Goal: Task Accomplishment & Management: Use online tool/utility

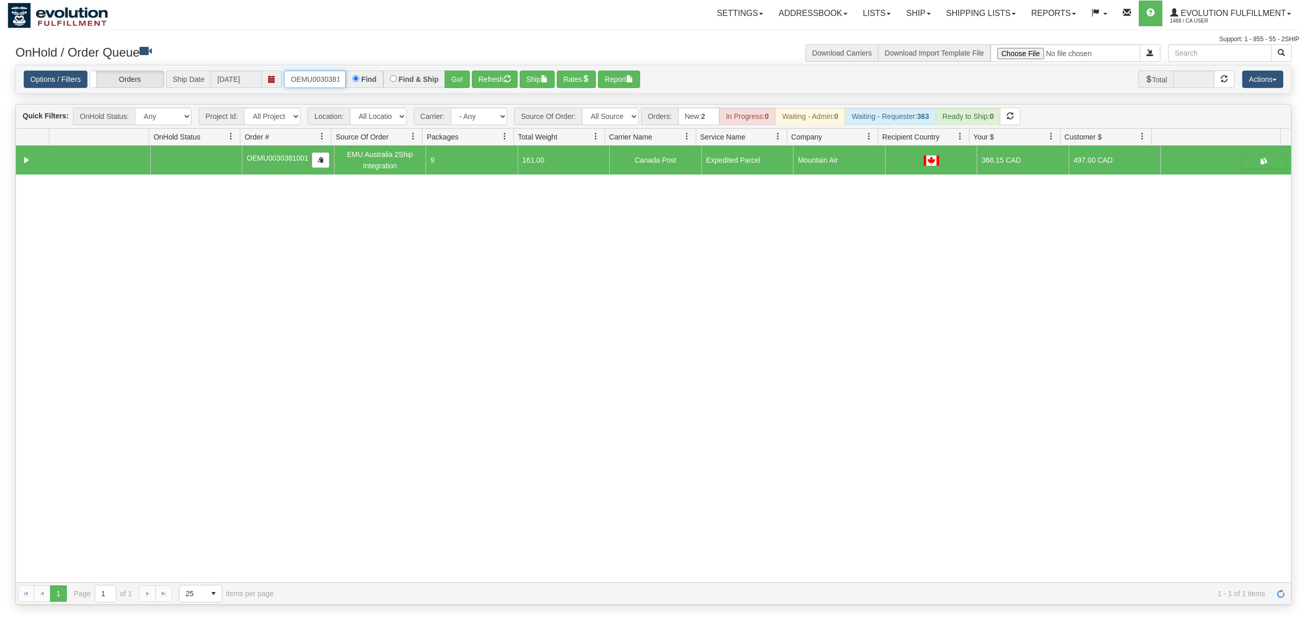
click at [295, 75] on input "OEMU0030381001" at bounding box center [315, 79] width 62 height 17
click at [464, 77] on button "Go!" at bounding box center [457, 79] width 25 height 17
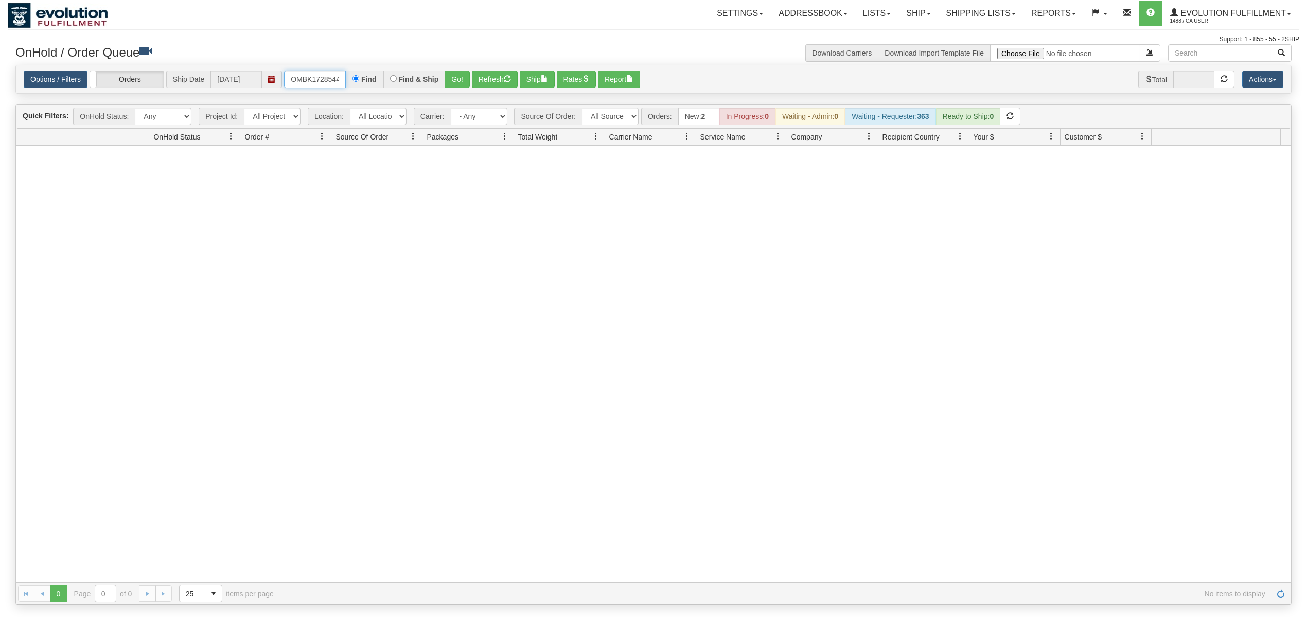
click at [338, 83] on input "OMBK17285447 BO01" at bounding box center [315, 79] width 62 height 17
click at [452, 75] on button "Go!" at bounding box center [457, 79] width 25 height 17
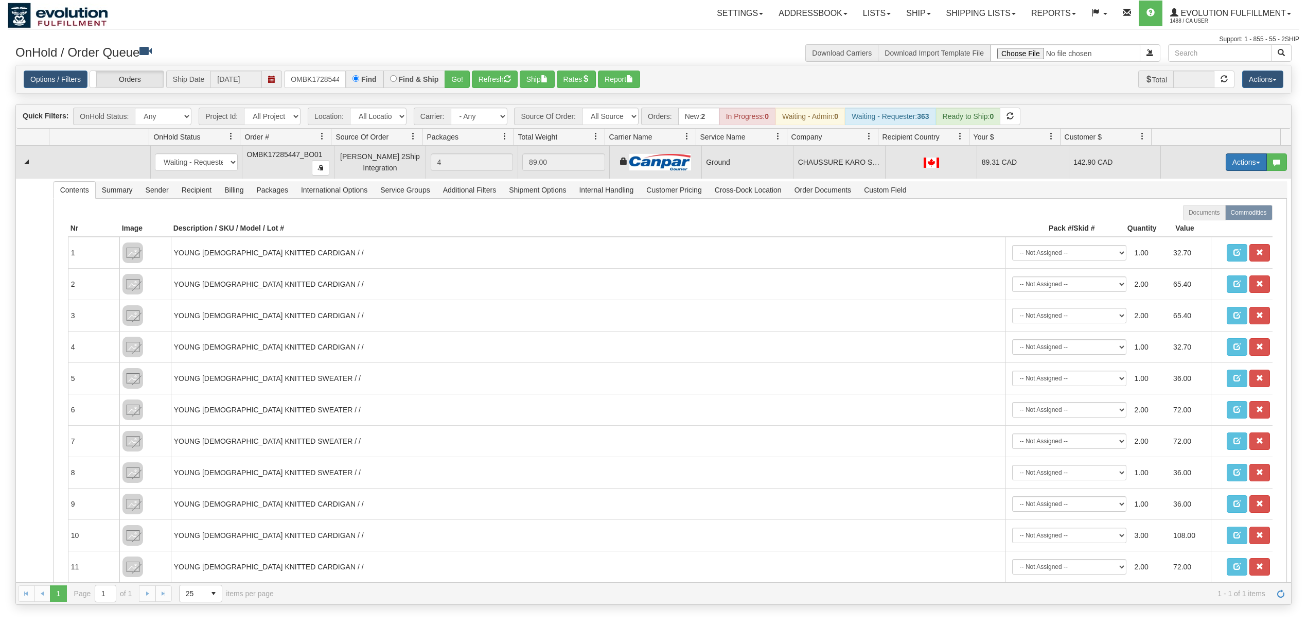
click at [1239, 164] on button "Actions" at bounding box center [1246, 161] width 41 height 17
click at [1199, 222] on span "Ship" at bounding box center [1206, 222] width 22 height 8
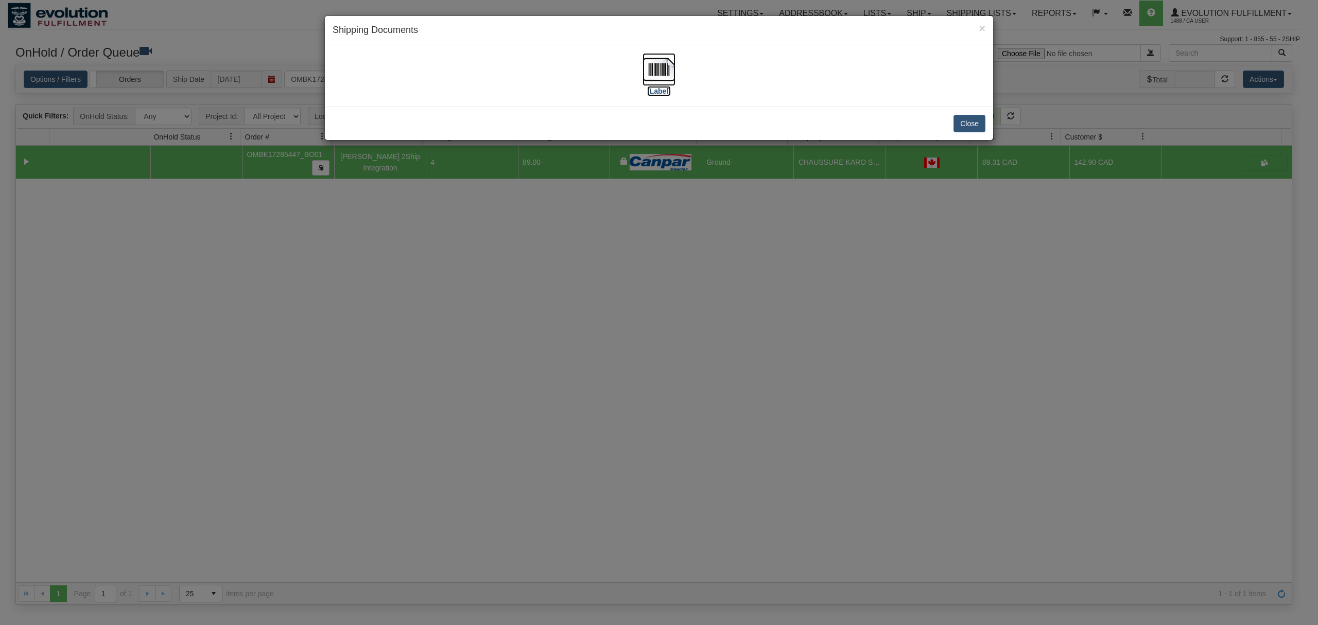
click at [645, 73] on img at bounding box center [658, 69] width 33 height 33
click at [969, 125] on button "Close" at bounding box center [969, 123] width 32 height 17
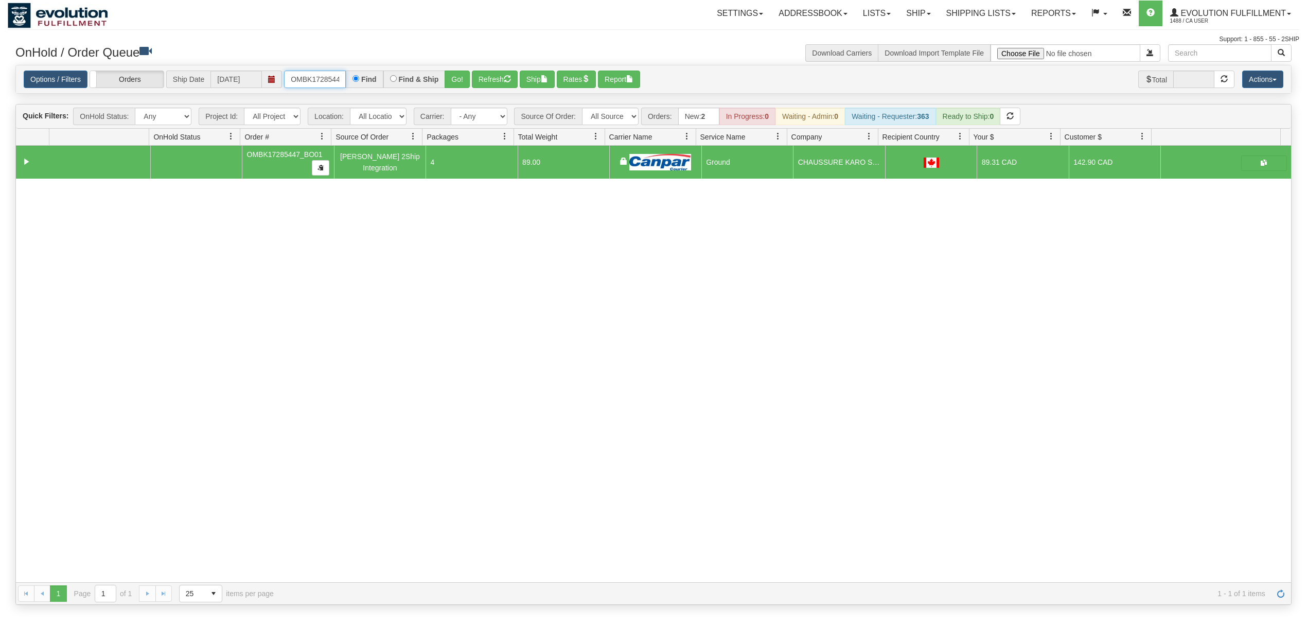
click at [318, 72] on input "OMBK17285447_BO01" at bounding box center [315, 79] width 62 height 17
click at [459, 77] on button "Go!" at bounding box center [457, 79] width 25 height 17
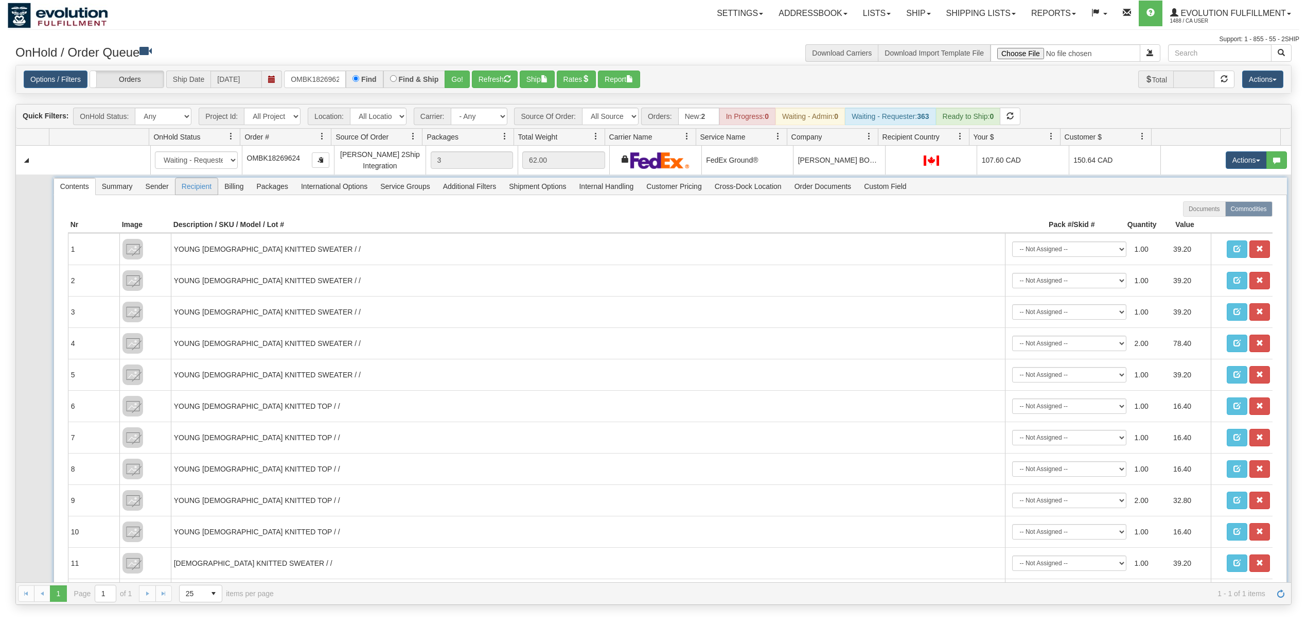
click at [195, 192] on span "Recipient" at bounding box center [197, 186] width 42 height 16
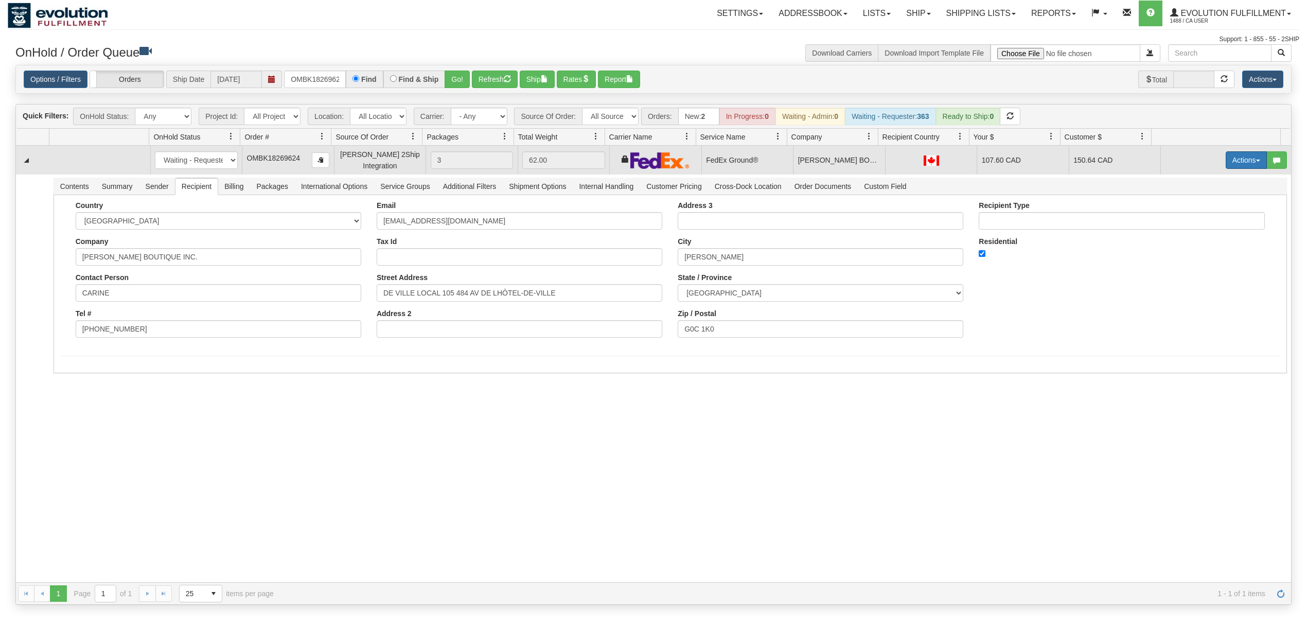
click at [1227, 163] on button "Actions" at bounding box center [1246, 159] width 41 height 17
click at [1195, 206] on span "Rate All Services" at bounding box center [1226, 206] width 62 height 8
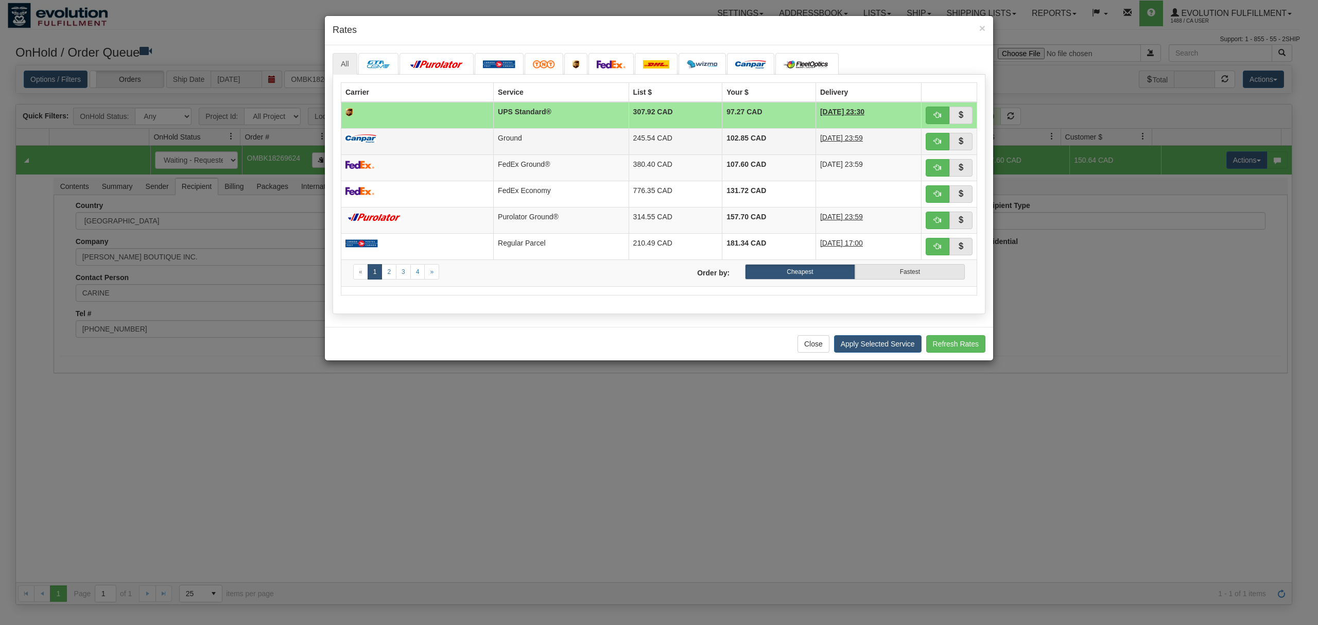
click at [628, 143] on td "245.54 CAD" at bounding box center [675, 141] width 94 height 26
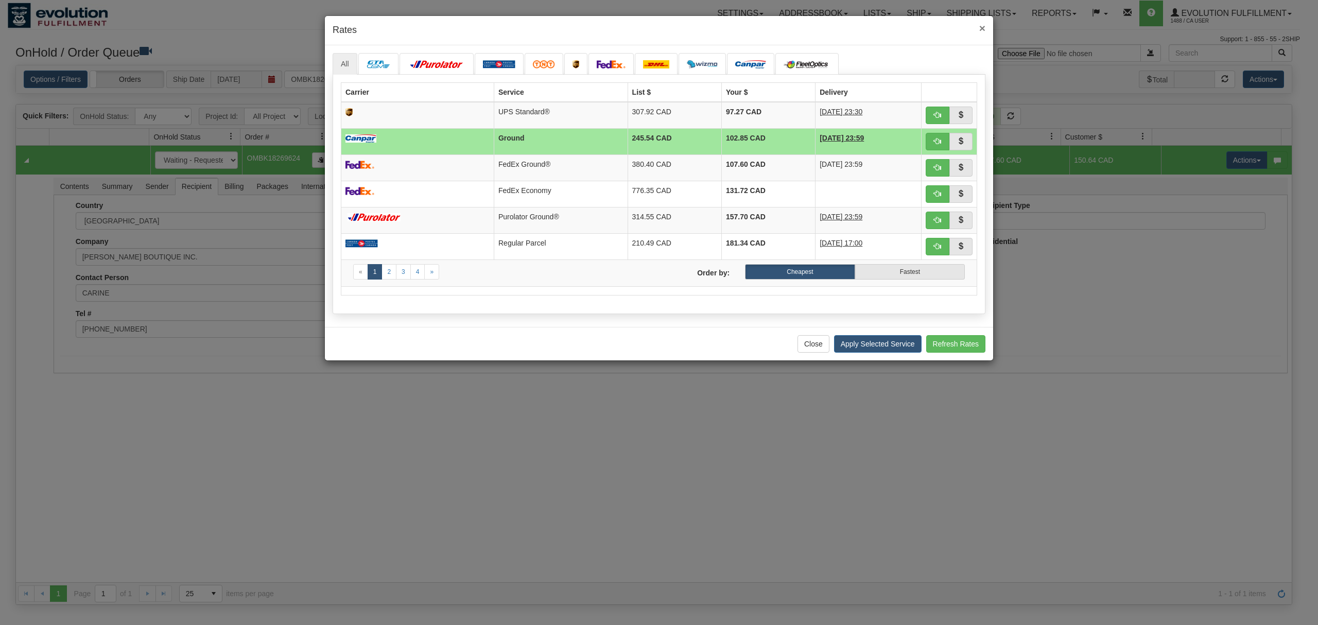
click at [980, 24] on span "×" at bounding box center [982, 28] width 6 height 12
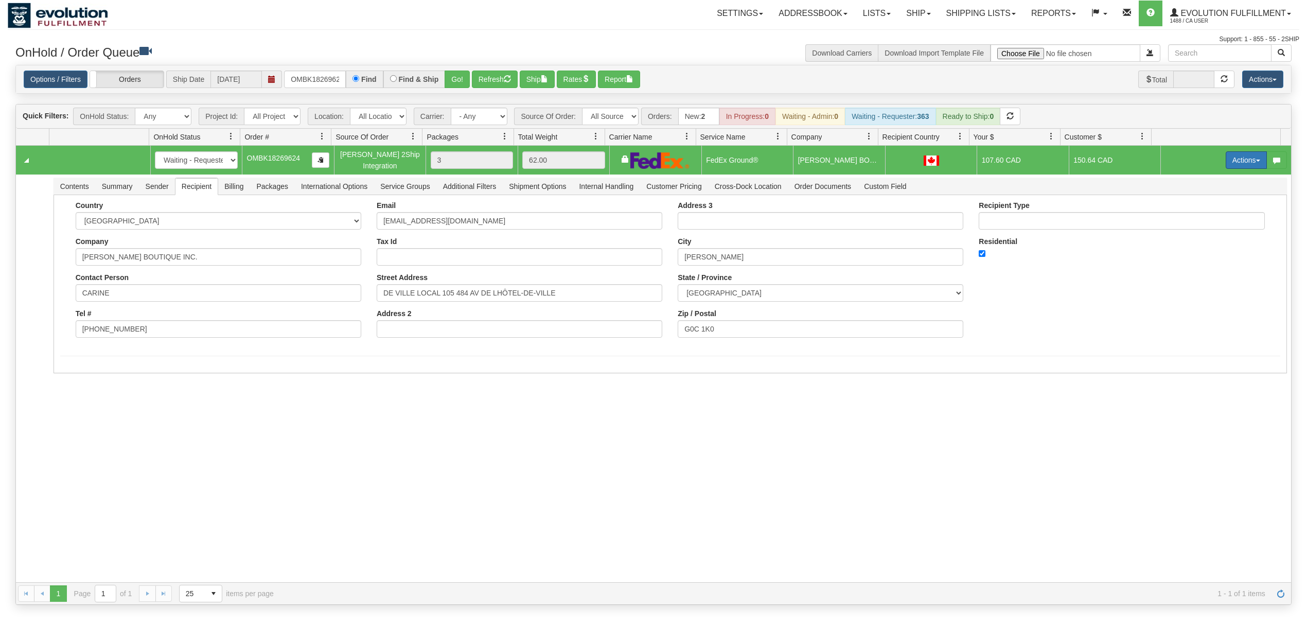
click at [1232, 159] on button "Actions" at bounding box center [1246, 159] width 41 height 17
click at [1199, 211] on span "Rate All Services" at bounding box center [1226, 206] width 62 height 8
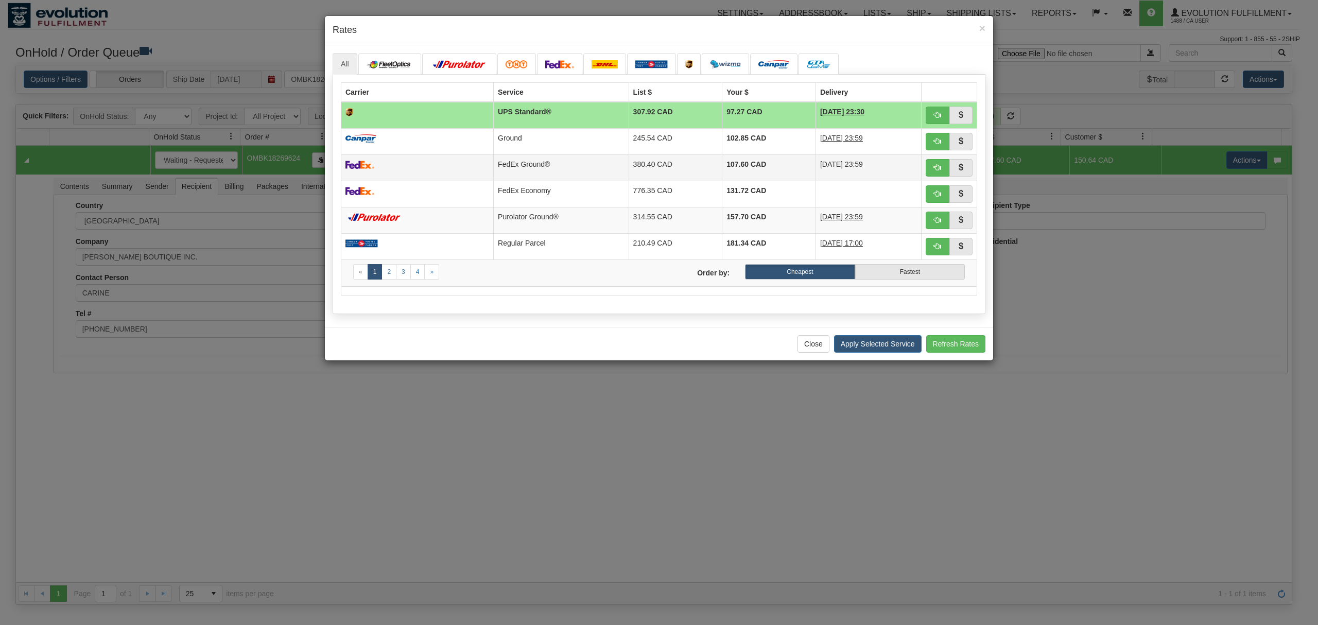
drag, startPoint x: 758, startPoint y: 144, endPoint x: 787, endPoint y: 165, distance: 36.1
click at [758, 144] on td "102.85 CAD" at bounding box center [769, 141] width 94 height 26
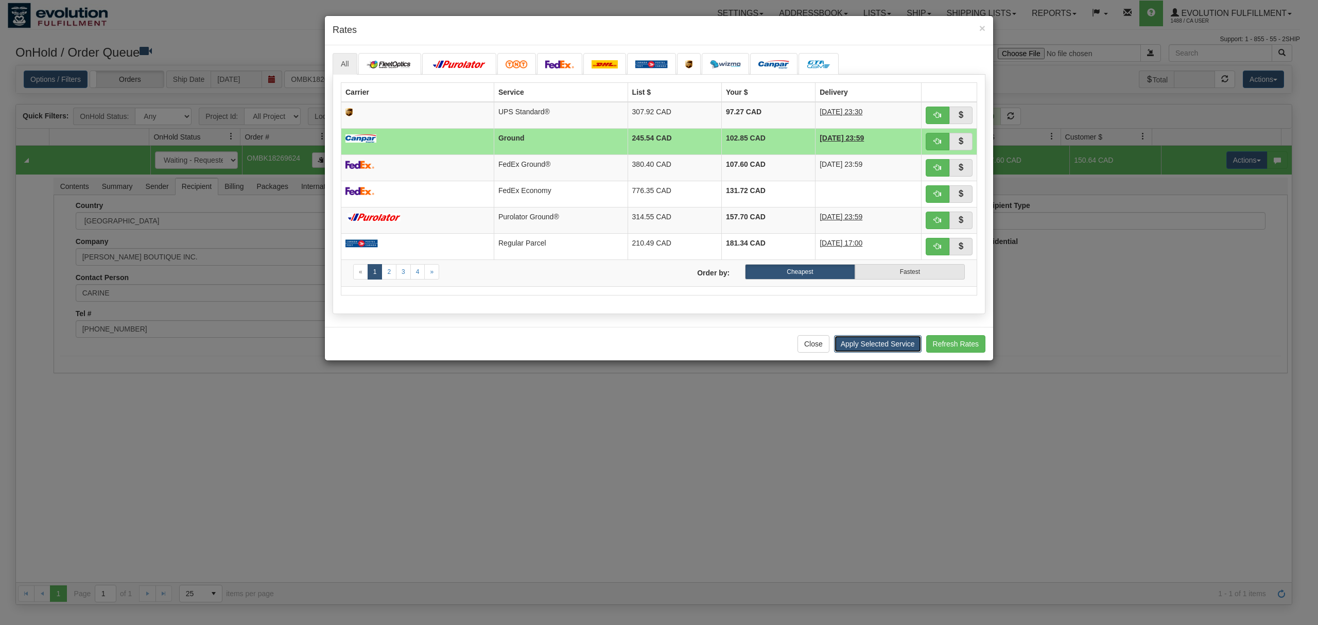
click at [859, 344] on button "Apply Selected Service" at bounding box center [877, 343] width 87 height 17
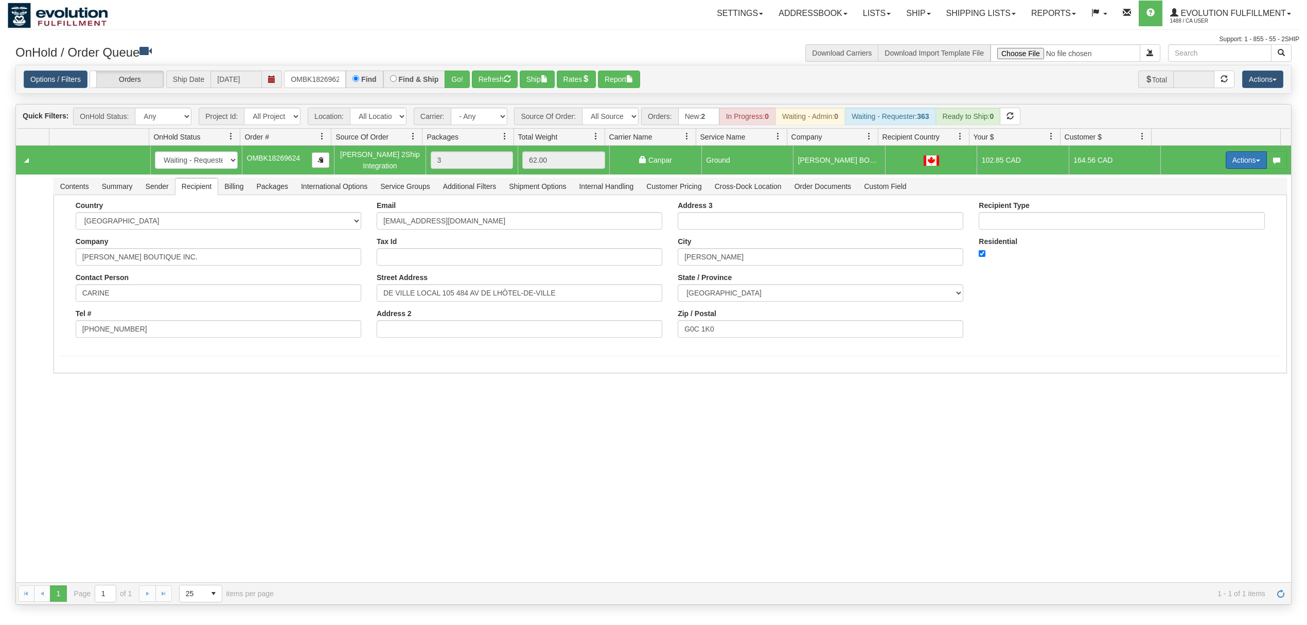
click at [1238, 163] on button "Actions" at bounding box center [1246, 159] width 41 height 17
click at [1203, 207] on span "Rate All Services" at bounding box center [1226, 206] width 62 height 8
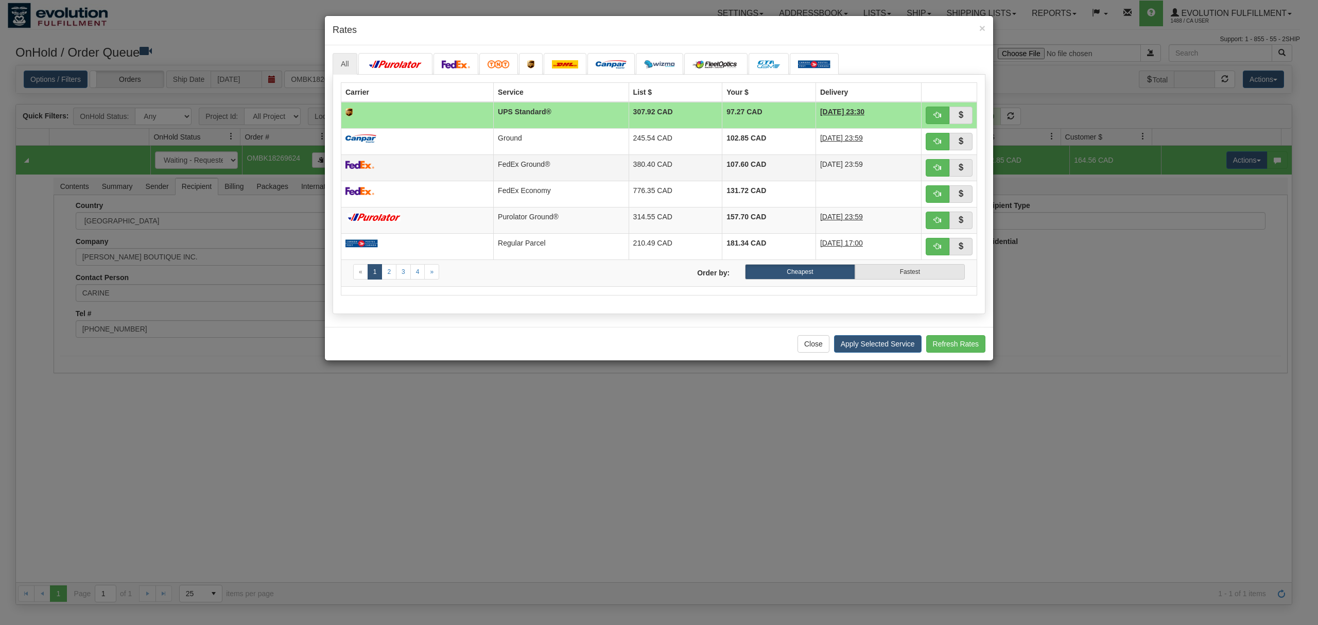
click at [600, 167] on td "FedEx Ground®" at bounding box center [561, 167] width 135 height 26
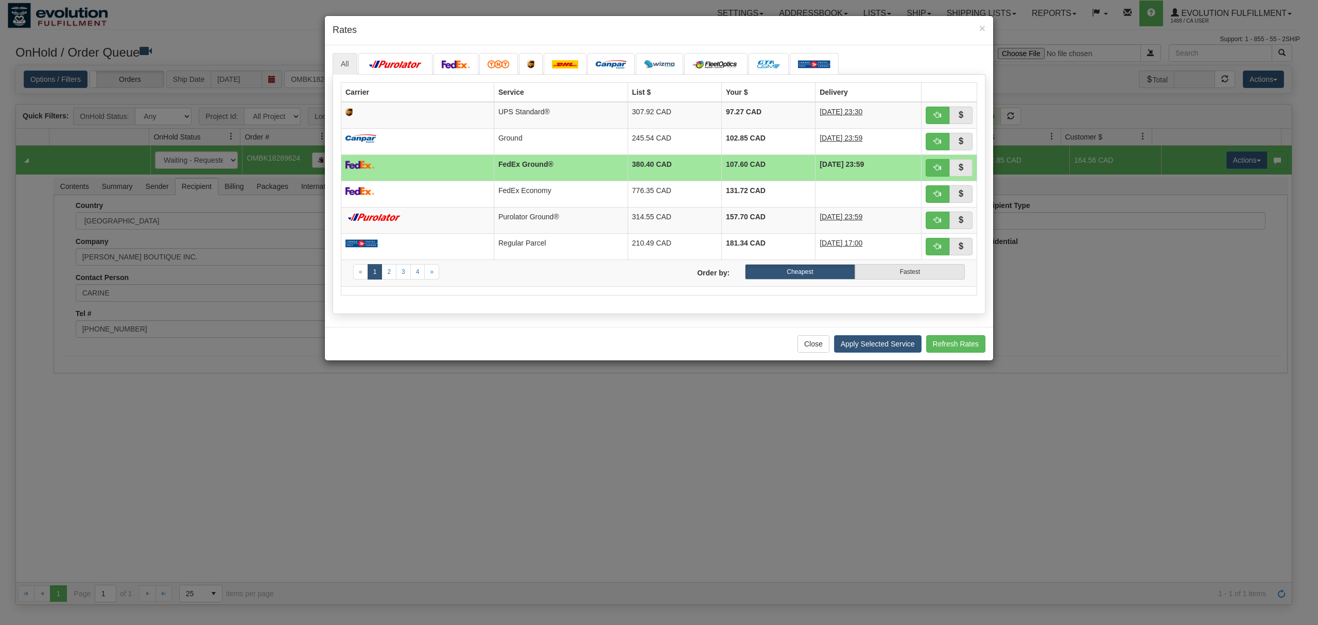
click at [867, 336] on div "Close Apply Selected Service Refresh Rates" at bounding box center [659, 343] width 668 height 33
click at [867, 347] on button "Apply Selected Service" at bounding box center [877, 343] width 87 height 17
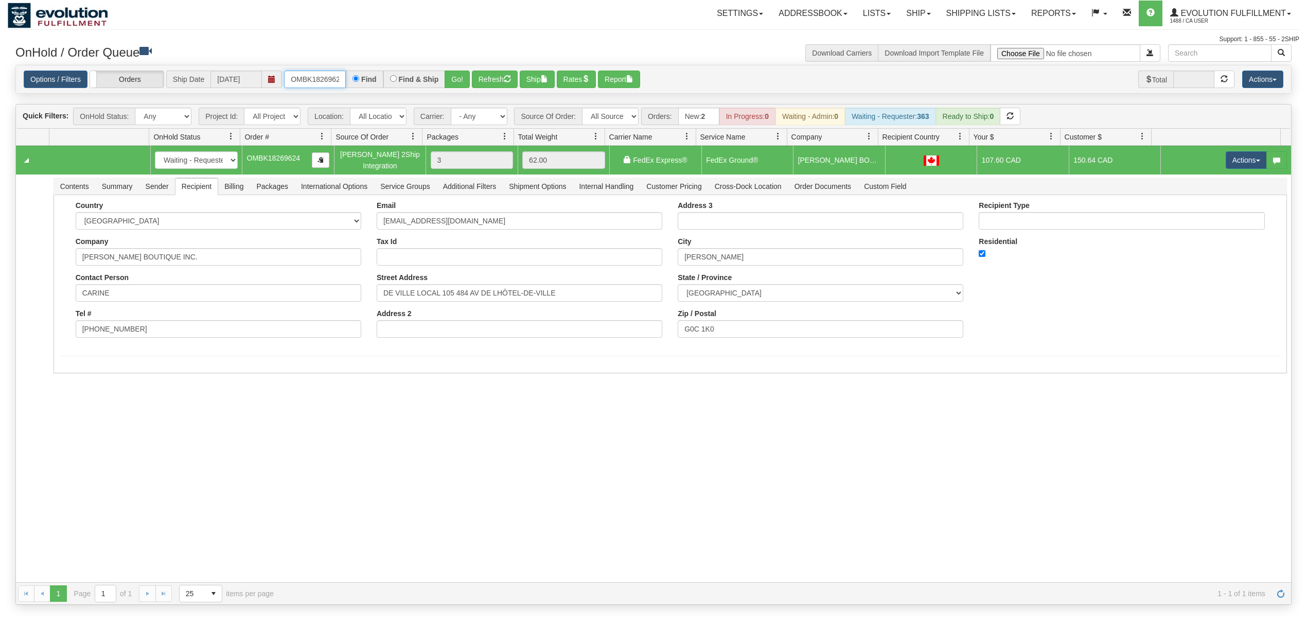
click at [309, 80] on input "OMBK18269624" at bounding box center [315, 79] width 62 height 17
click at [310, 79] on input "OMBK18269624" at bounding box center [315, 79] width 62 height 17
click at [462, 74] on button "Go!" at bounding box center [457, 79] width 25 height 17
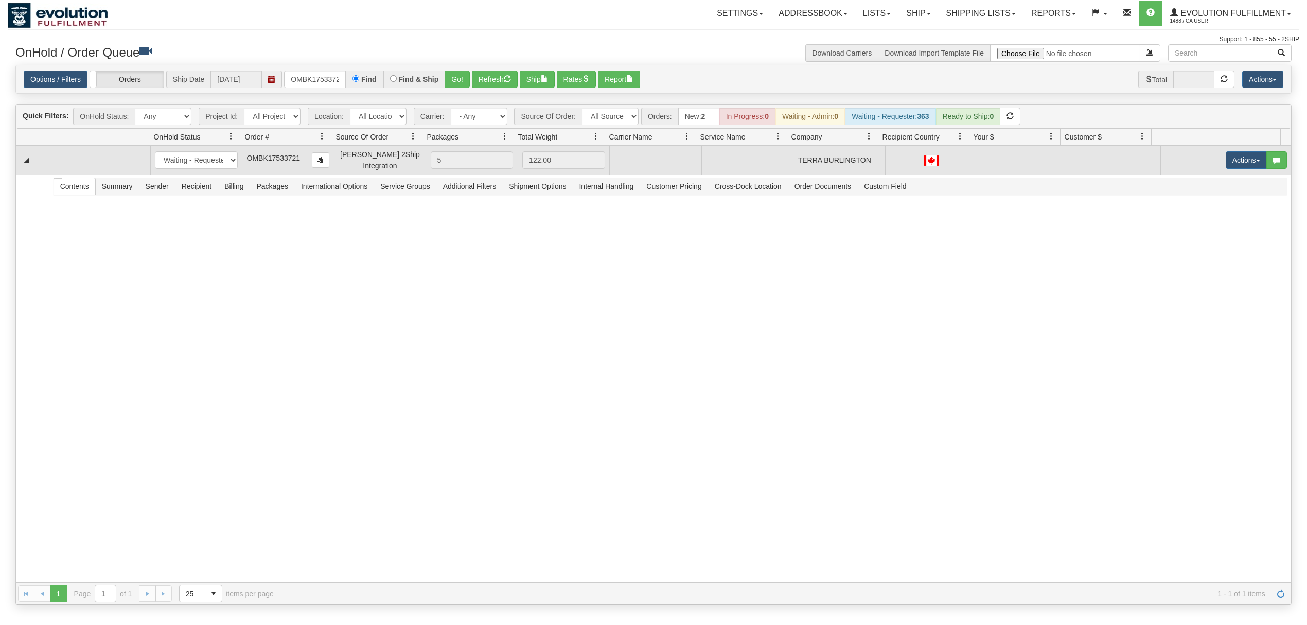
click at [1240, 165] on button "Actions" at bounding box center [1246, 159] width 41 height 17
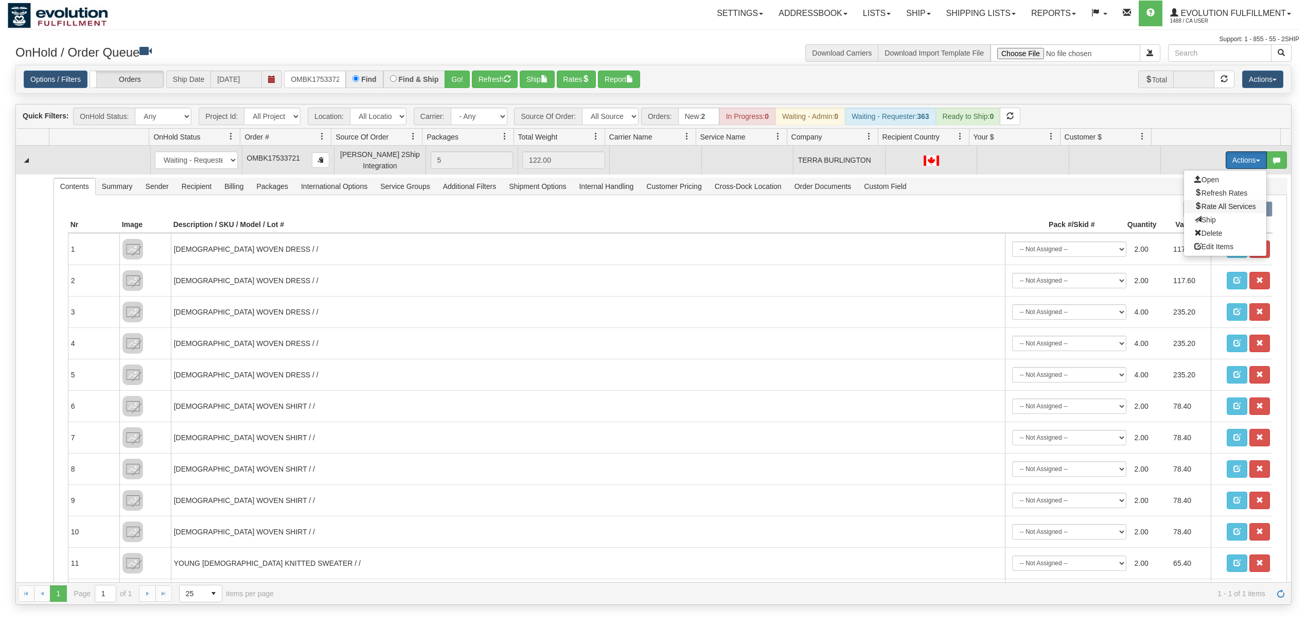
click at [1195, 211] on span "Rate All Services" at bounding box center [1226, 206] width 62 height 8
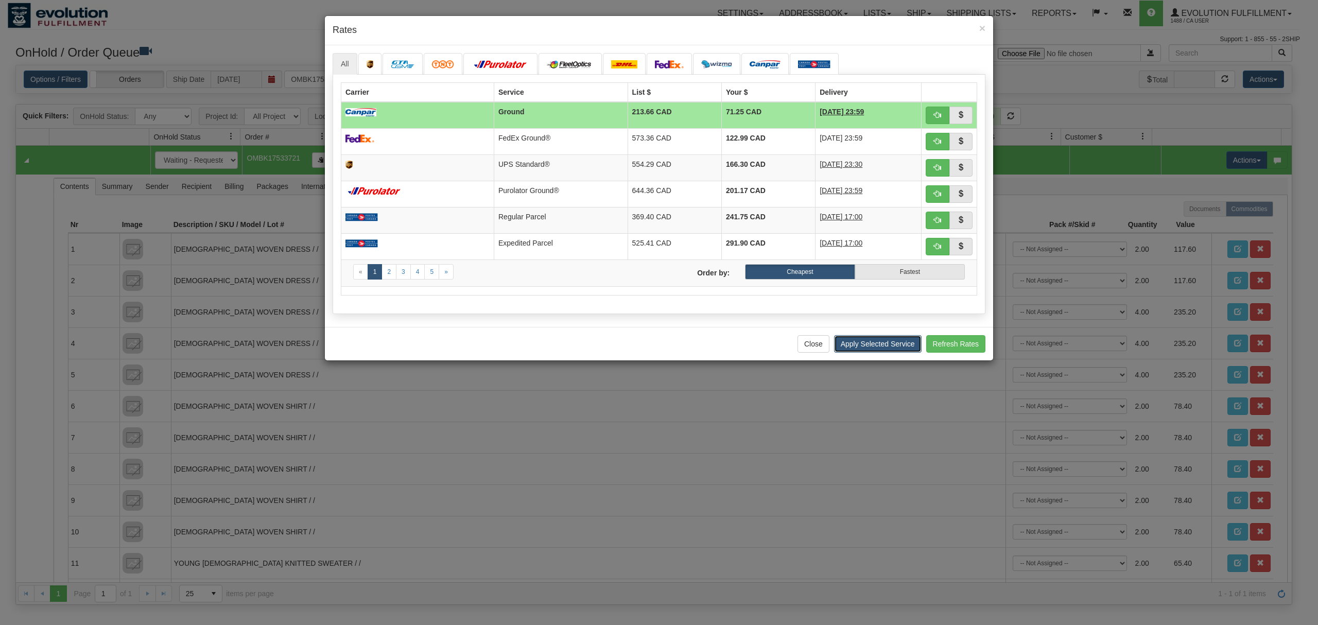
click at [855, 342] on button "Apply Selected Service" at bounding box center [877, 343] width 87 height 17
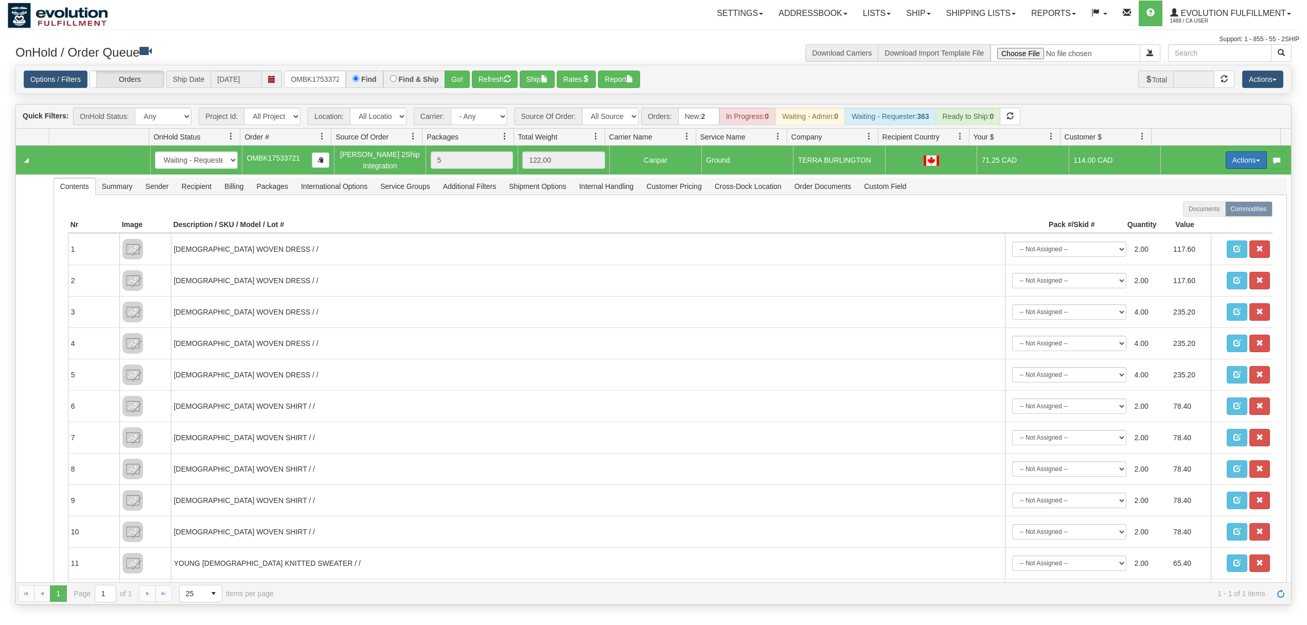
click at [1233, 160] on button "Actions" at bounding box center [1246, 159] width 41 height 17
click at [1197, 217] on span "Ship" at bounding box center [1206, 220] width 22 height 8
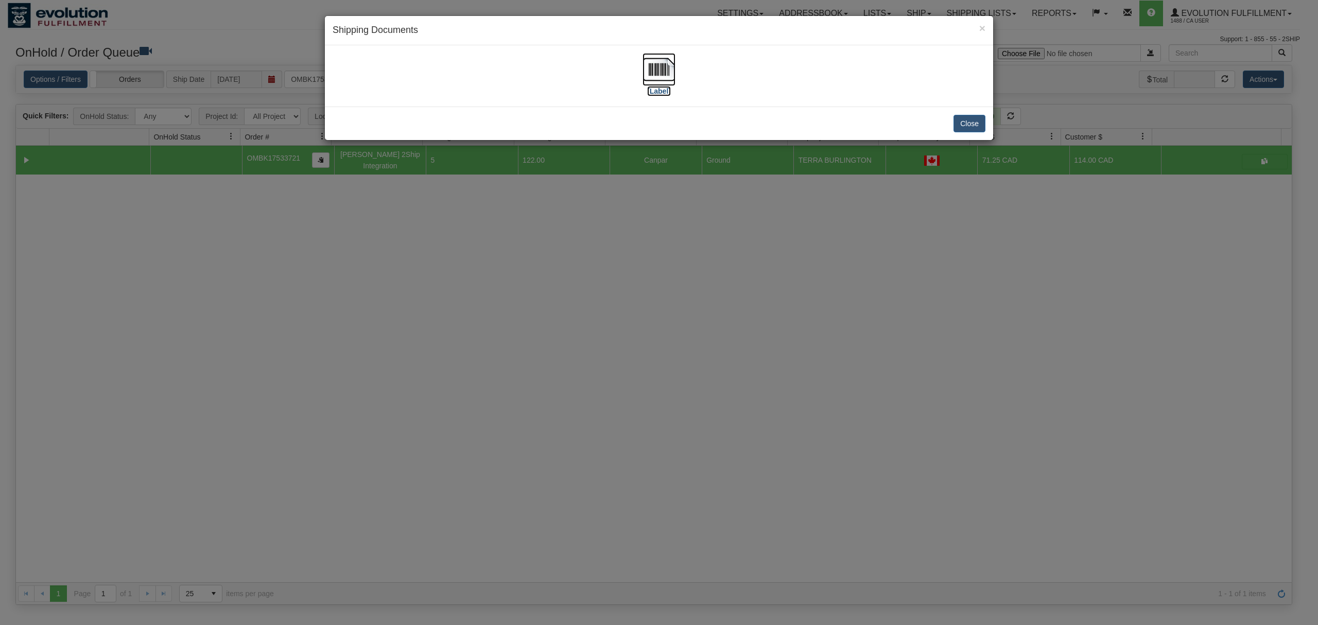
click at [651, 68] on img at bounding box center [658, 69] width 33 height 33
drag, startPoint x: 964, startPoint y: 117, endPoint x: 675, endPoint y: 116, distance: 288.7
click at [964, 117] on button "Close" at bounding box center [969, 123] width 32 height 17
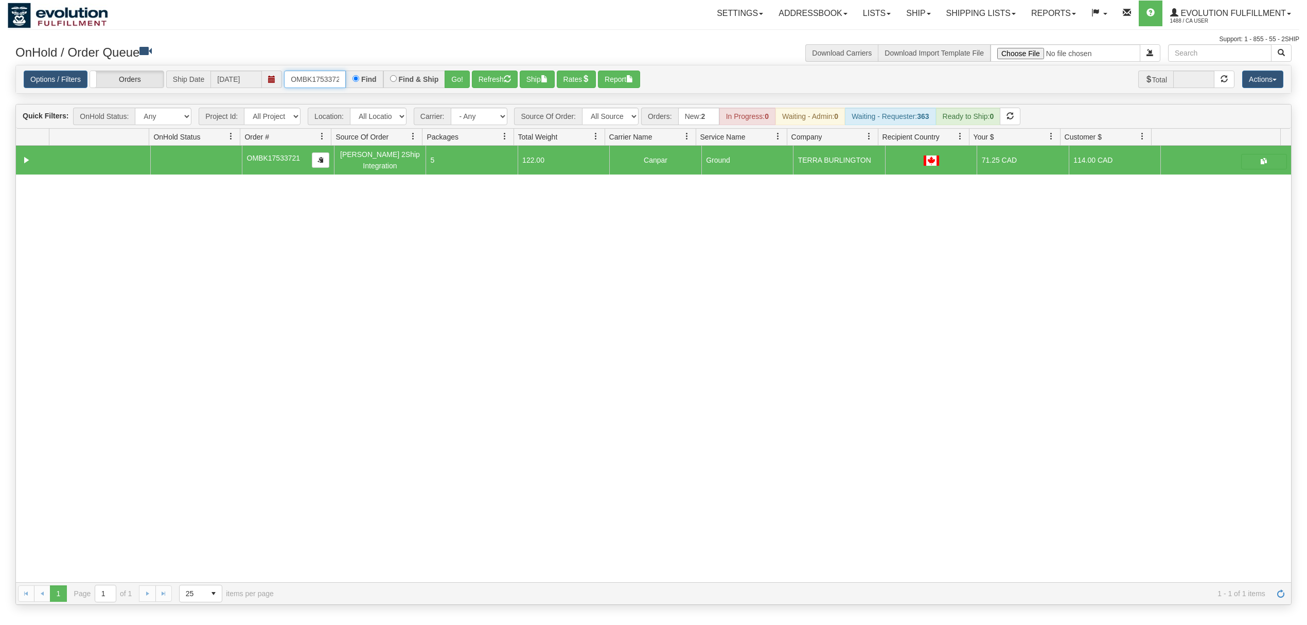
click at [309, 81] on input "OMBK17533721" at bounding box center [315, 79] width 62 height 17
click at [451, 85] on button "Go!" at bounding box center [457, 79] width 25 height 17
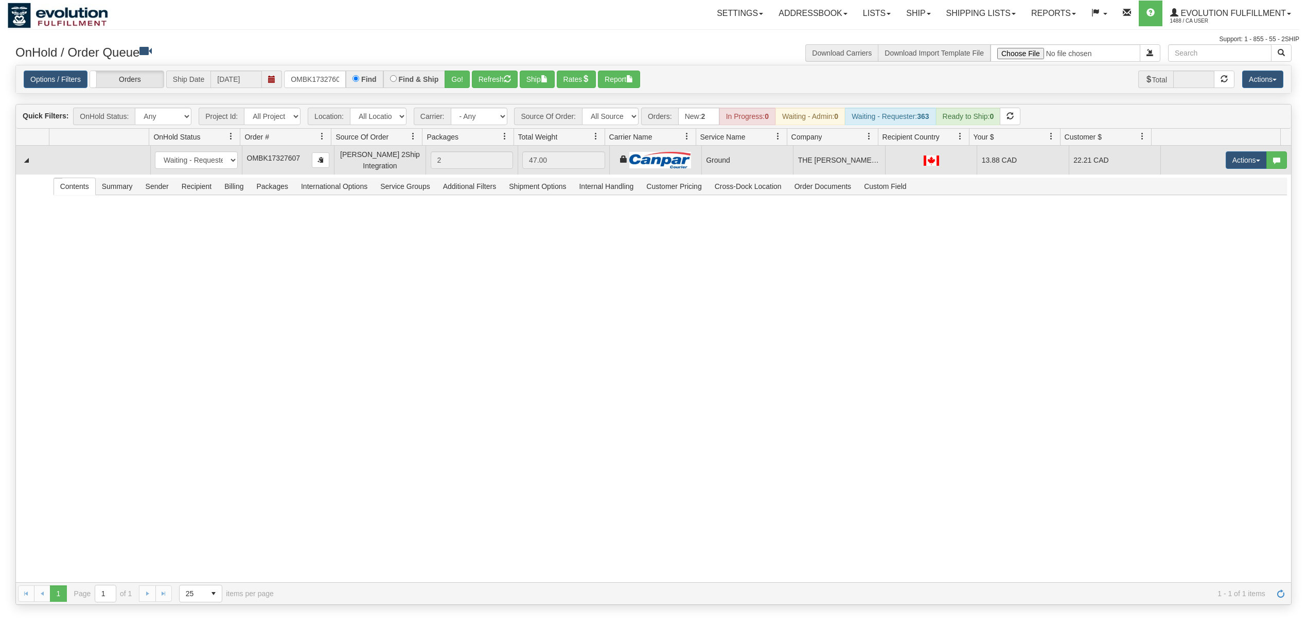
click at [1209, 163] on td "Actions Open Refresh Rates Rate All Services Ship Delete Edit Items" at bounding box center [1226, 160] width 131 height 29
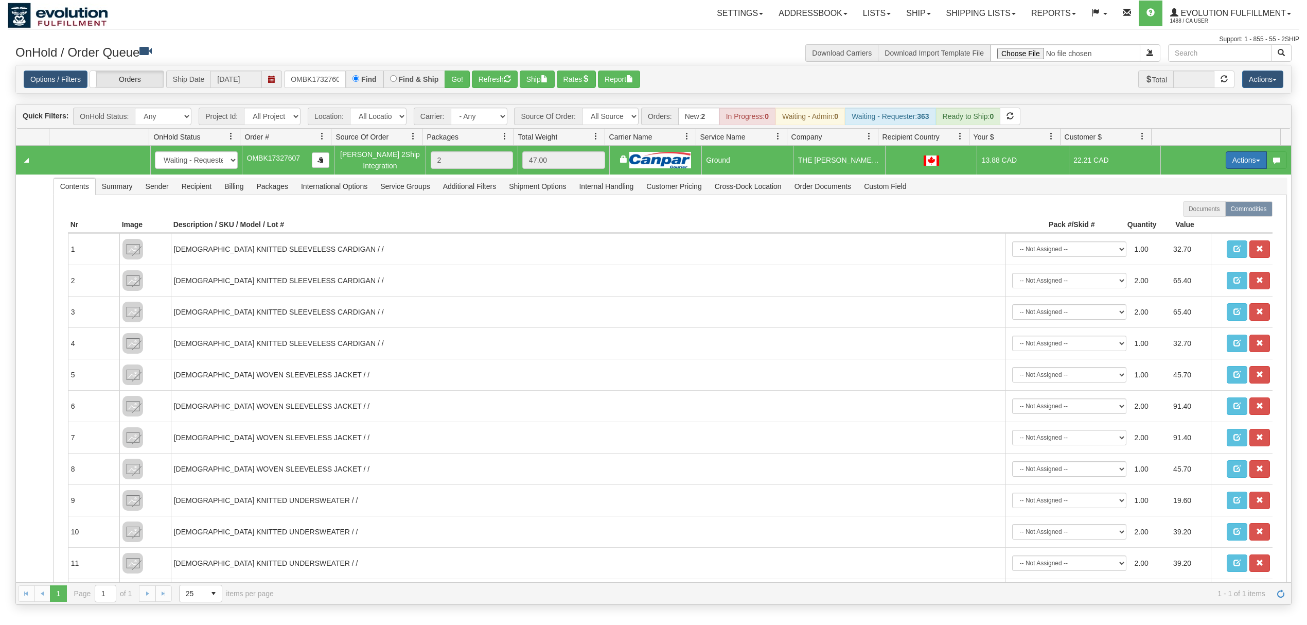
click at [1226, 165] on button "Actions" at bounding box center [1246, 159] width 41 height 17
click at [1191, 213] on link "Rate All Services" at bounding box center [1225, 206] width 82 height 13
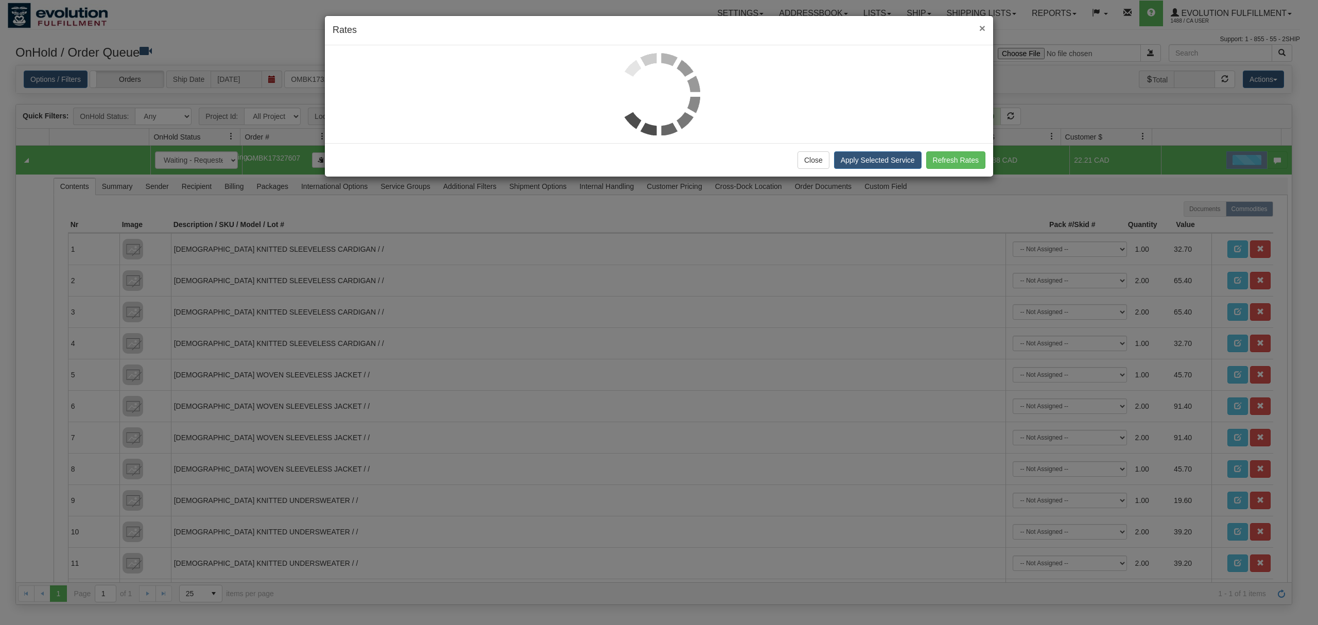
click at [979, 22] on span "×" at bounding box center [982, 28] width 6 height 12
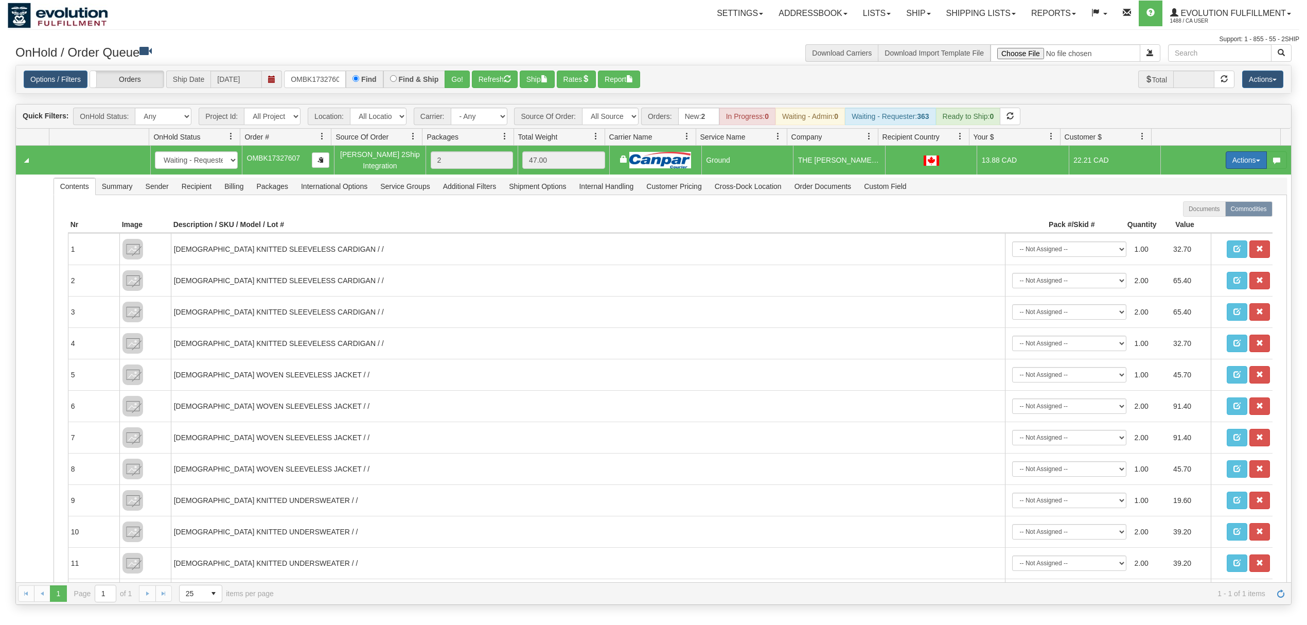
click at [1231, 155] on button "Actions" at bounding box center [1246, 159] width 41 height 17
click at [1193, 217] on link "Ship" at bounding box center [1225, 219] width 82 height 13
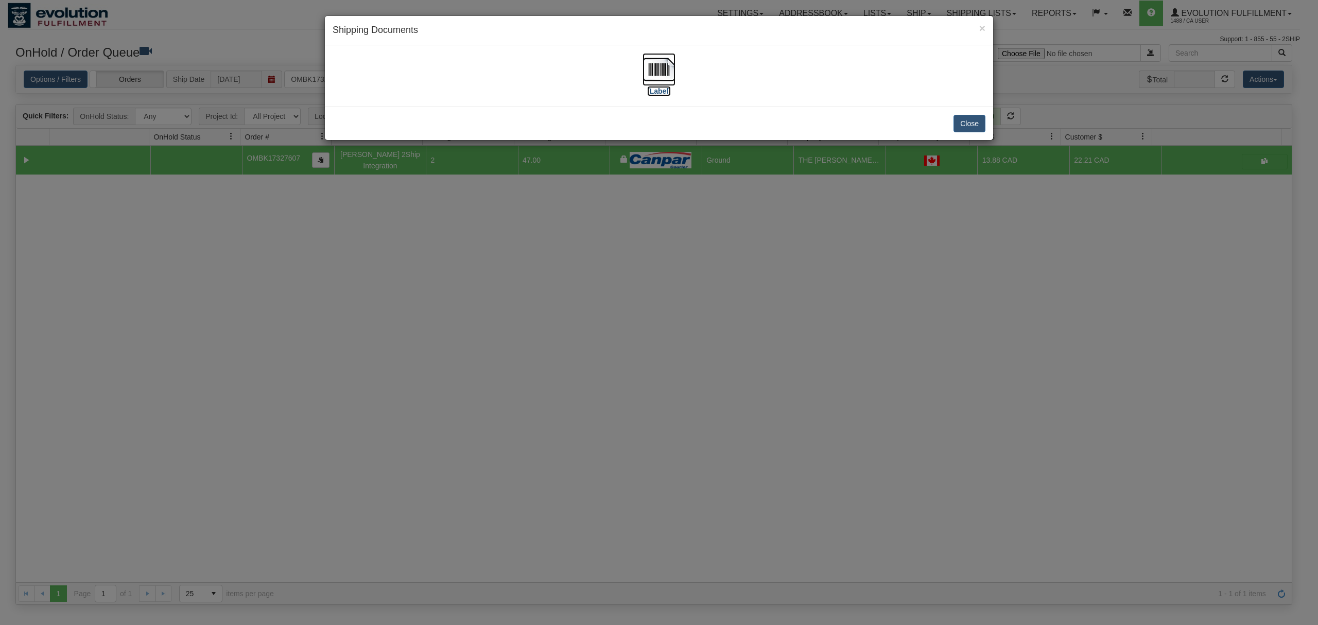
click at [660, 68] on img at bounding box center [658, 69] width 33 height 33
click at [968, 119] on button "Close" at bounding box center [969, 123] width 32 height 17
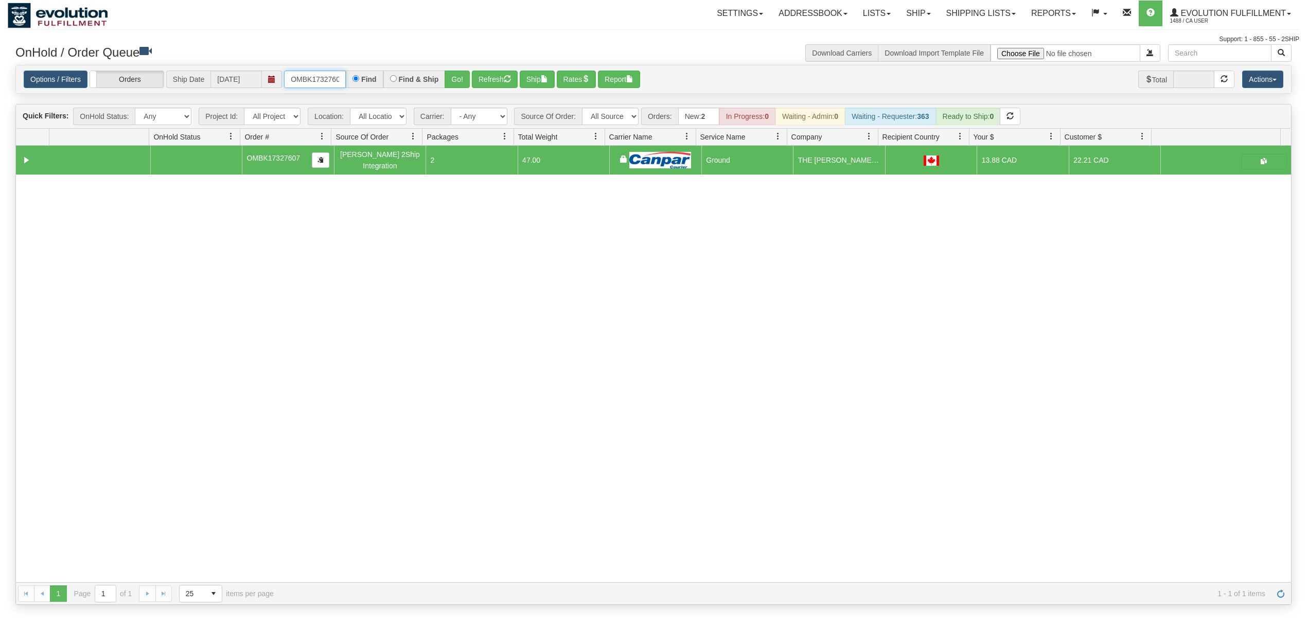
click at [308, 78] on input "OMBK17327607" at bounding box center [315, 79] width 62 height 17
click at [448, 71] on button "Go!" at bounding box center [457, 79] width 25 height 17
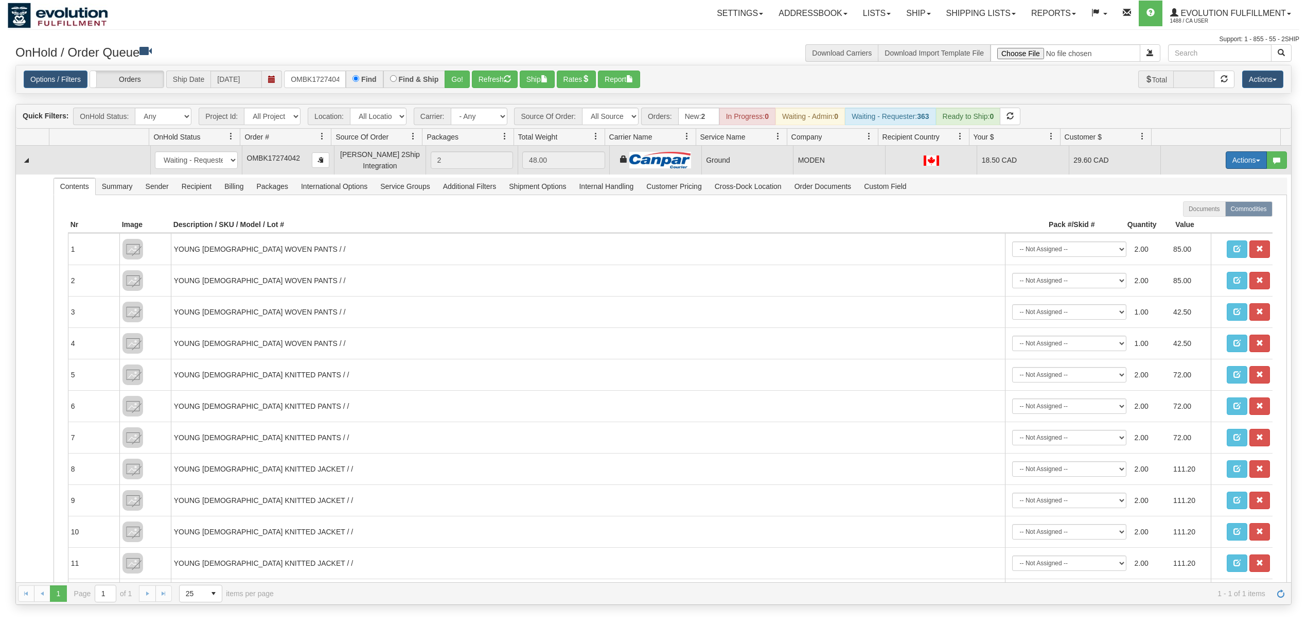
click at [1239, 161] on button "Actions" at bounding box center [1246, 159] width 41 height 17
click at [1195, 222] on span at bounding box center [1198, 219] width 7 height 7
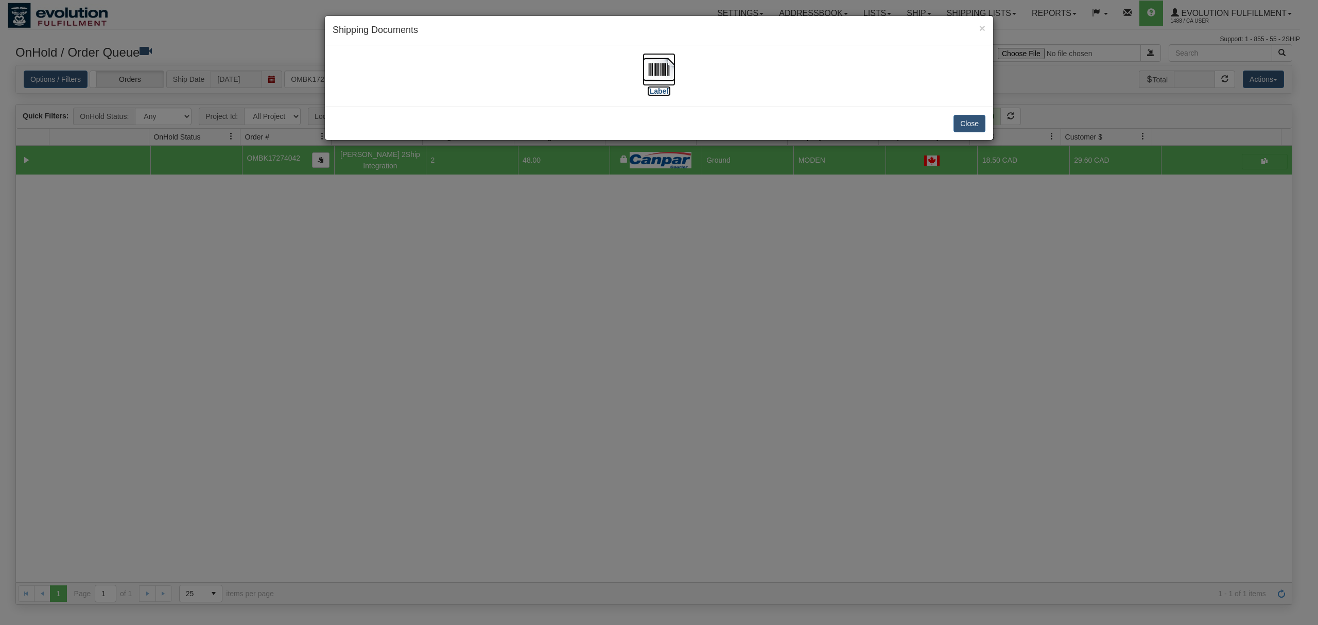
click at [662, 70] on img at bounding box center [658, 69] width 33 height 33
click at [976, 122] on button "Close" at bounding box center [969, 123] width 32 height 17
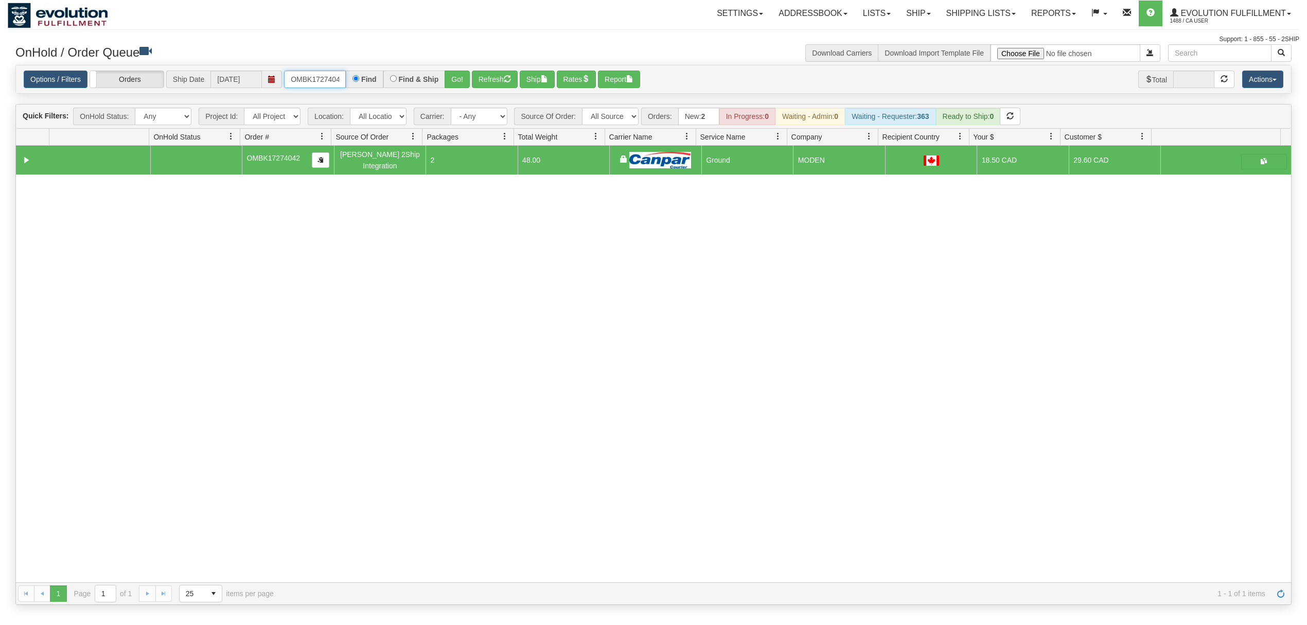
click at [307, 79] on input "OMBK17274042" at bounding box center [315, 79] width 62 height 17
click at [459, 86] on button "Go!" at bounding box center [457, 79] width 25 height 17
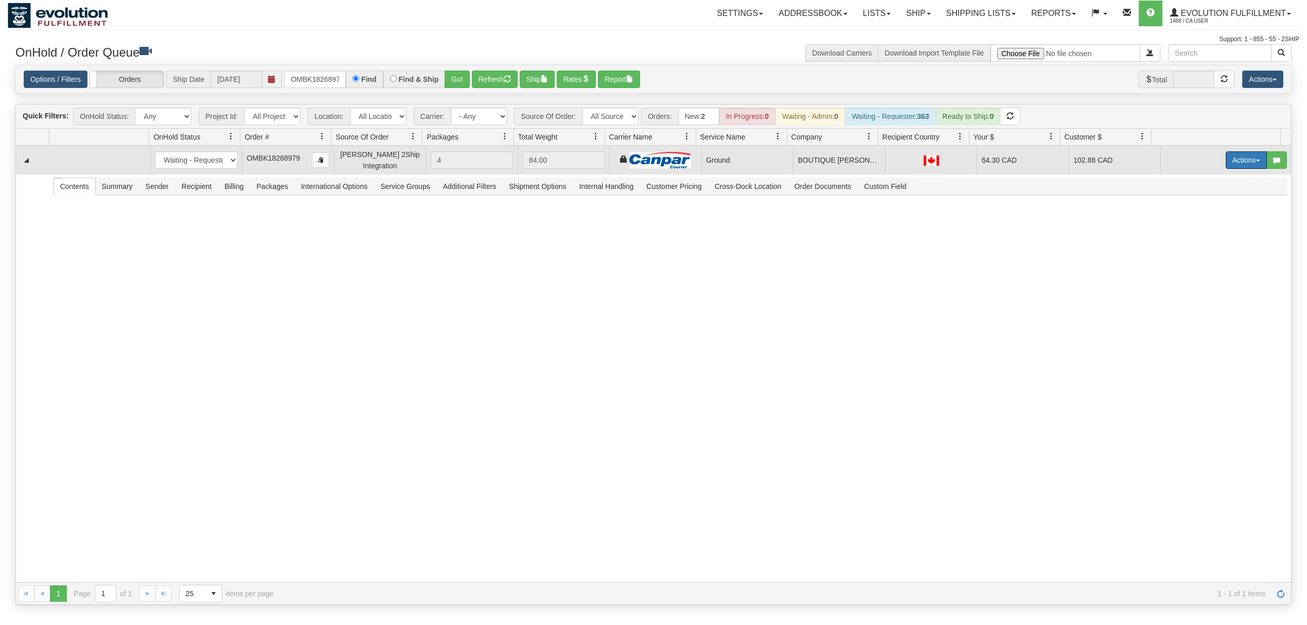
click at [1238, 162] on button "Actions" at bounding box center [1246, 159] width 41 height 17
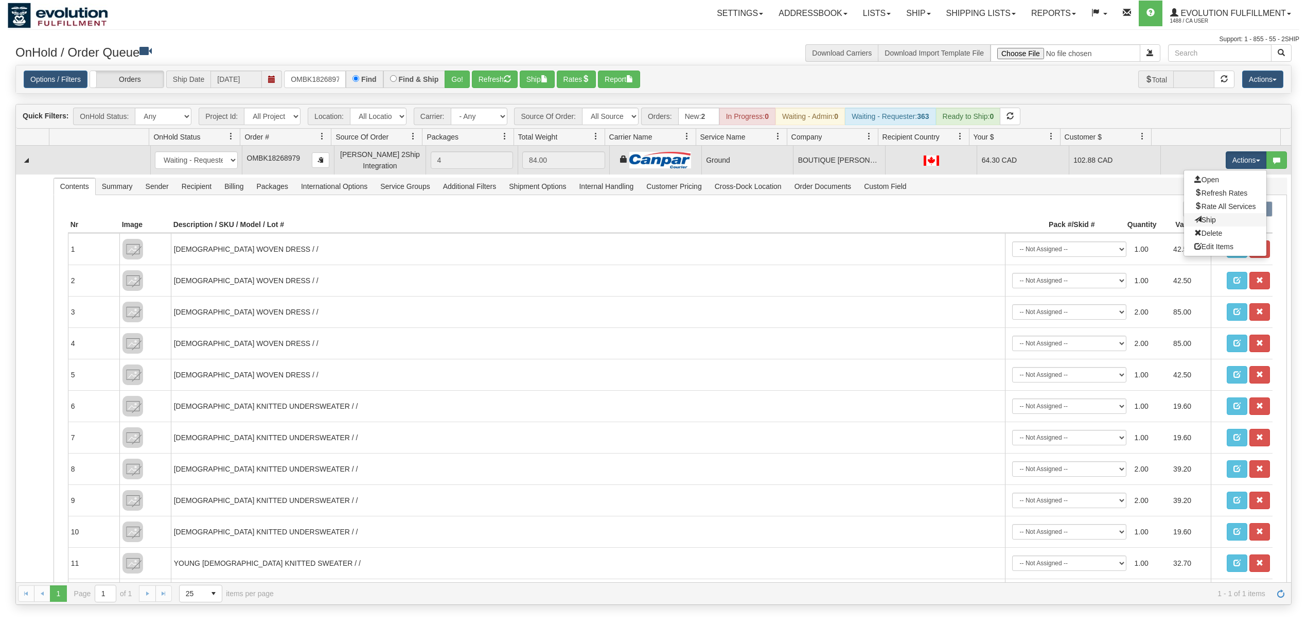
click at [1203, 219] on link "Ship" at bounding box center [1225, 219] width 82 height 13
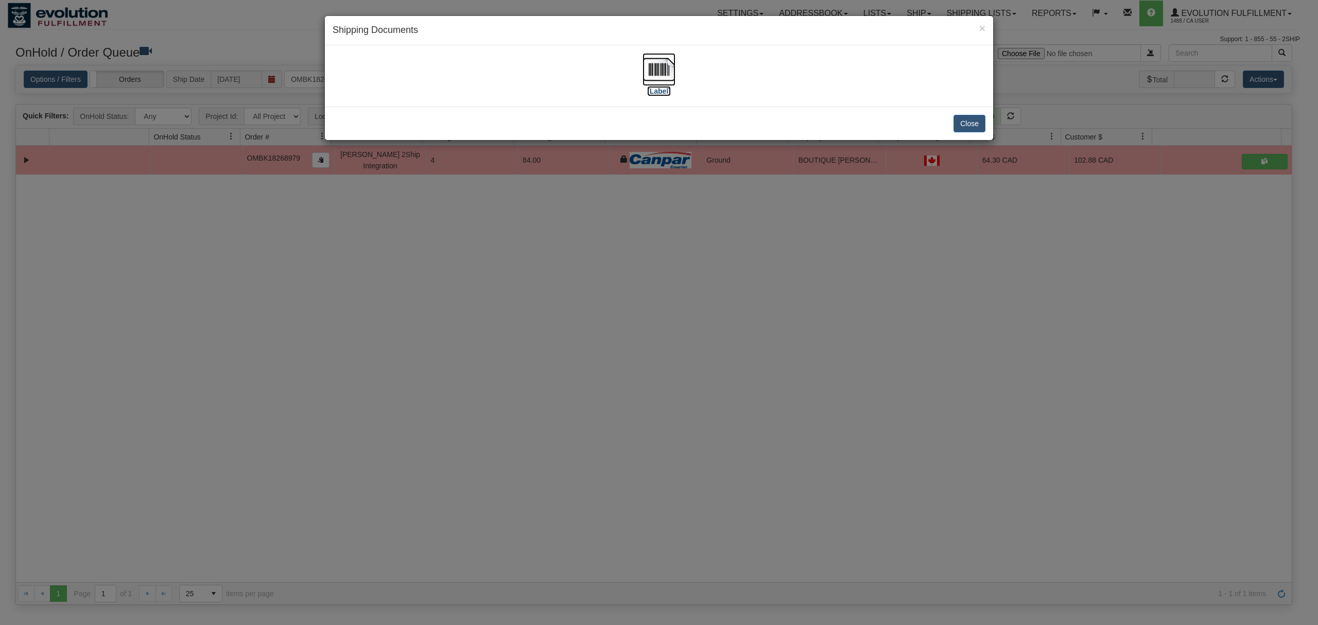
click at [663, 62] on img at bounding box center [658, 69] width 33 height 33
click at [978, 119] on button "Close" at bounding box center [969, 123] width 32 height 17
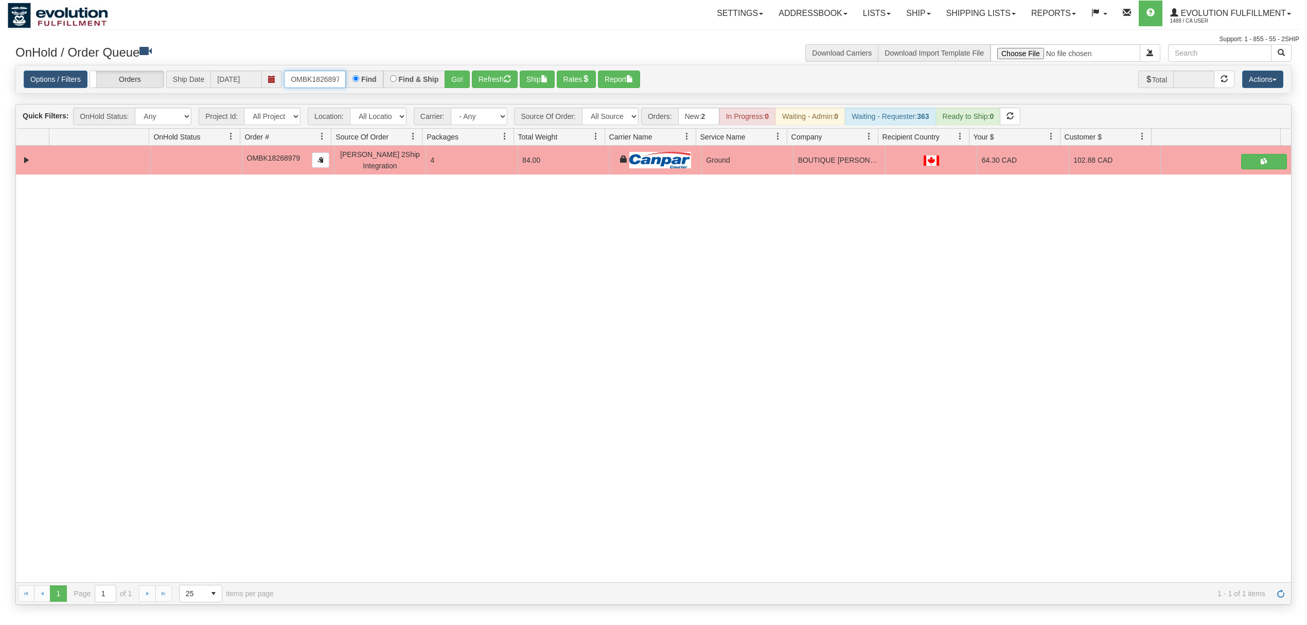
click at [326, 80] on input "OMBK18268979" at bounding box center [315, 79] width 62 height 17
drag, startPoint x: 326, startPoint y: 80, endPoint x: 330, endPoint y: 75, distance: 6.9
click at [327, 78] on input "OMBK18268979" at bounding box center [315, 79] width 62 height 17
type input "OMBK17471869"
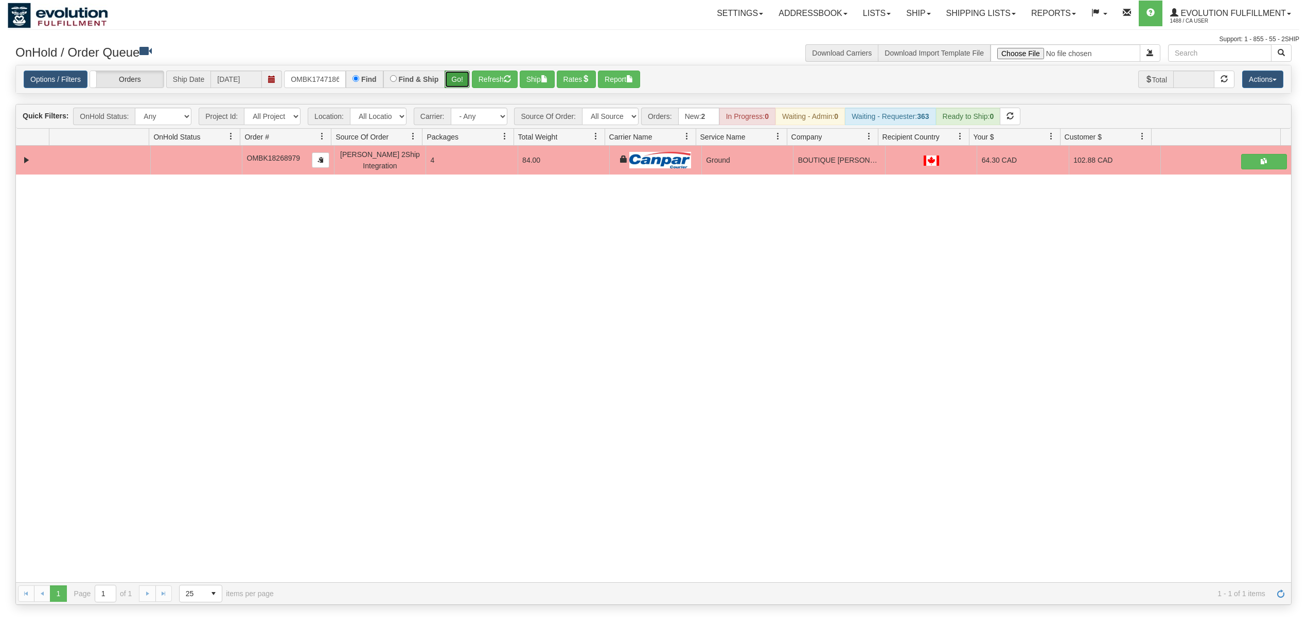
click at [464, 77] on button "Go!" at bounding box center [457, 79] width 25 height 17
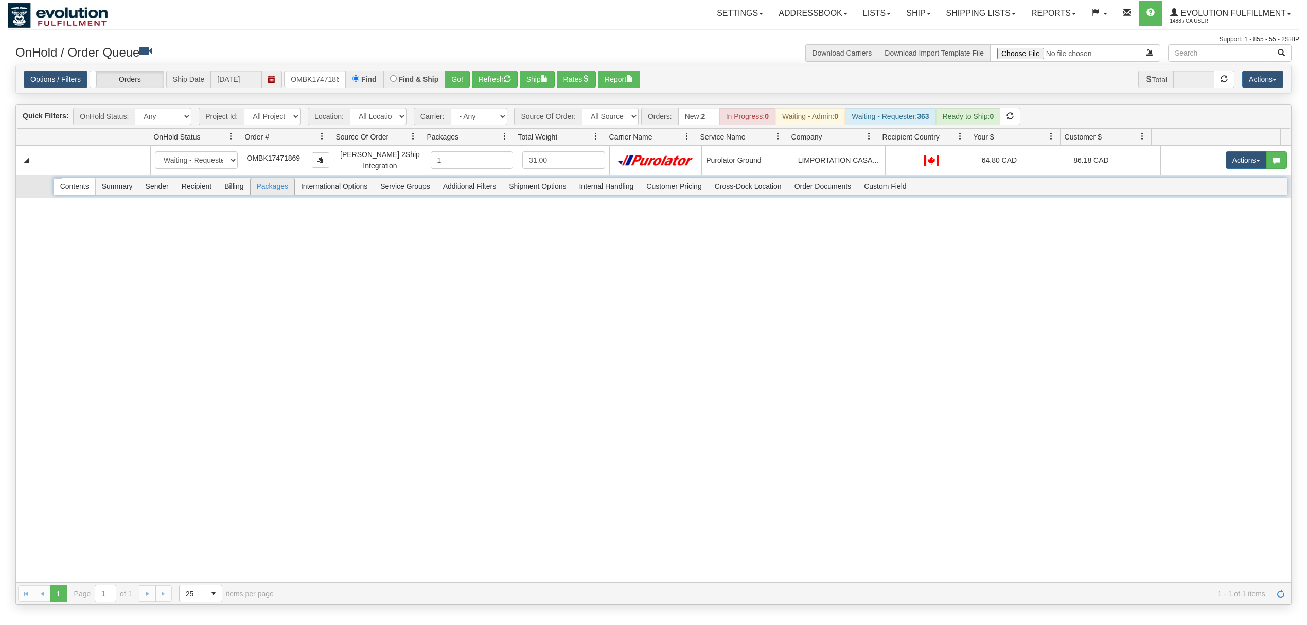
click at [272, 190] on span "Packages" at bounding box center [273, 186] width 44 height 16
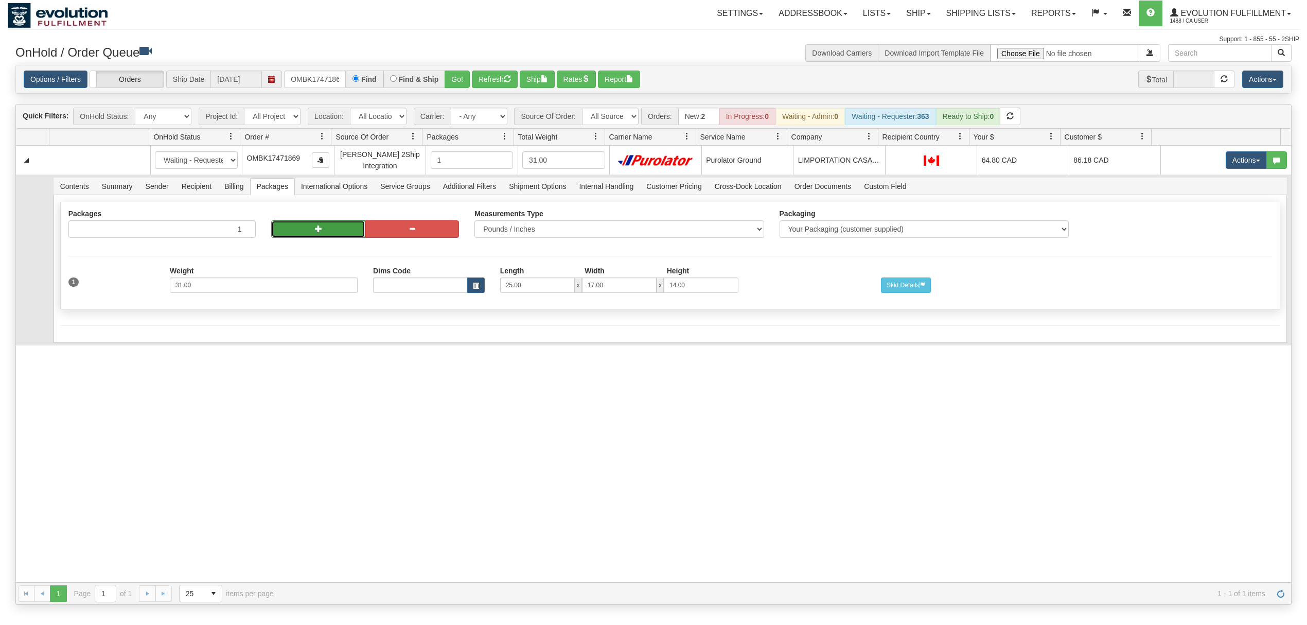
click at [328, 223] on button "button" at bounding box center [318, 228] width 94 height 17
radio input "true"
type input "2"
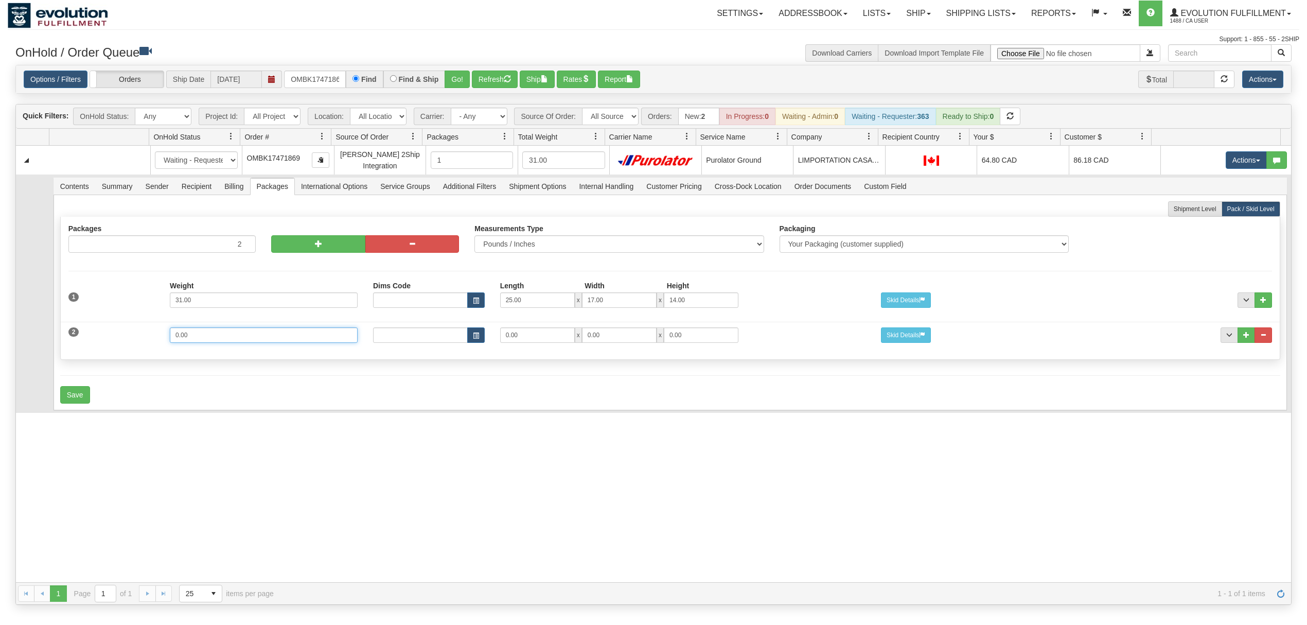
click at [181, 342] on input "0.00" at bounding box center [264, 334] width 188 height 15
click at [211, 338] on input "0.00" at bounding box center [264, 334] width 188 height 15
type input "30"
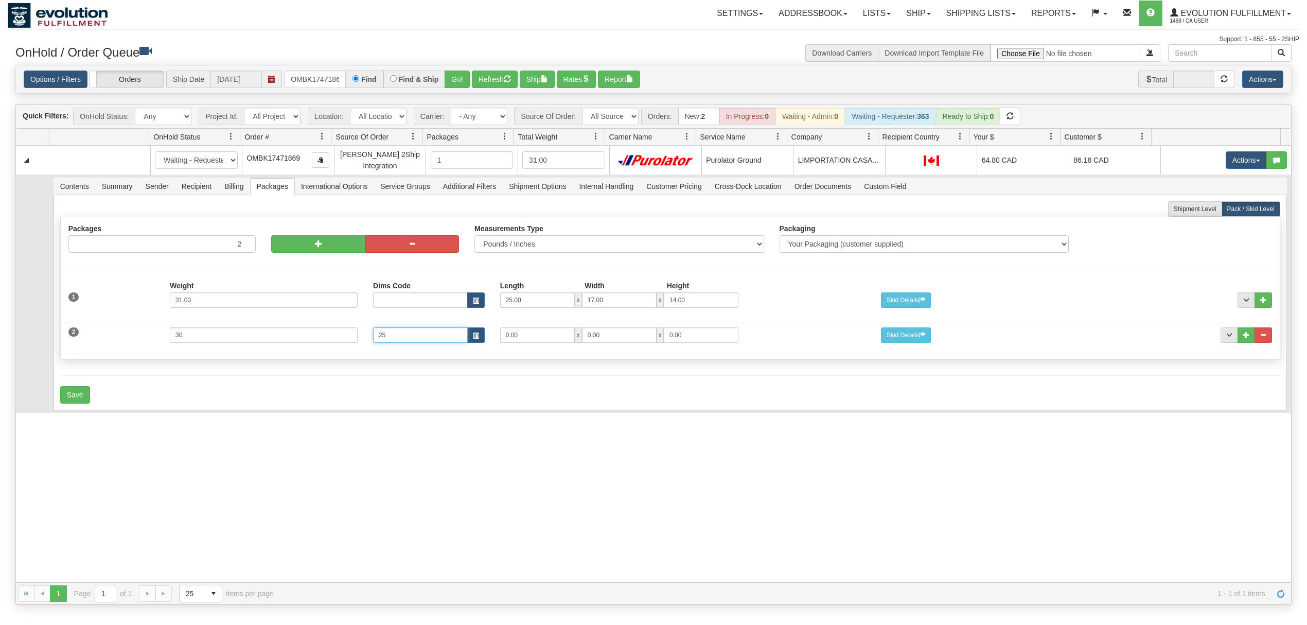
type input "25"
drag, startPoint x: 390, startPoint y: 340, endPoint x: 341, endPoint y: 350, distance: 50.5
click at [341, 350] on div "2 Weight 30 Dims Code 25 Length Width Height 0.00 x 0.00 x" at bounding box center [670, 334] width 1219 height 34
click at [341, 395] on div "Save" at bounding box center [670, 394] width 1220 height 17
drag, startPoint x: 528, startPoint y: 340, endPoint x: 472, endPoint y: 342, distance: 55.6
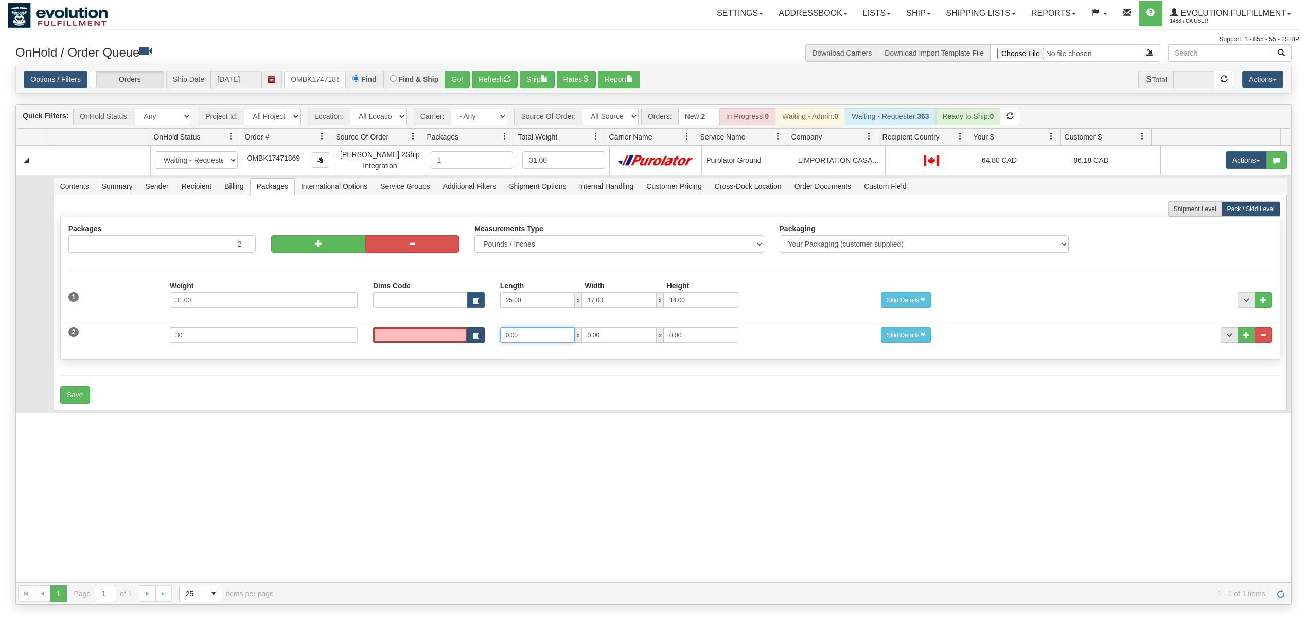
click at [472, 342] on div "Dims Code Length Width Height 0.00 x 0.00 x 0.00" at bounding box center [619, 334] width 508 height 15
type input "24"
type input "17"
type input "14"
click at [322, 252] on button "button" at bounding box center [318, 243] width 94 height 17
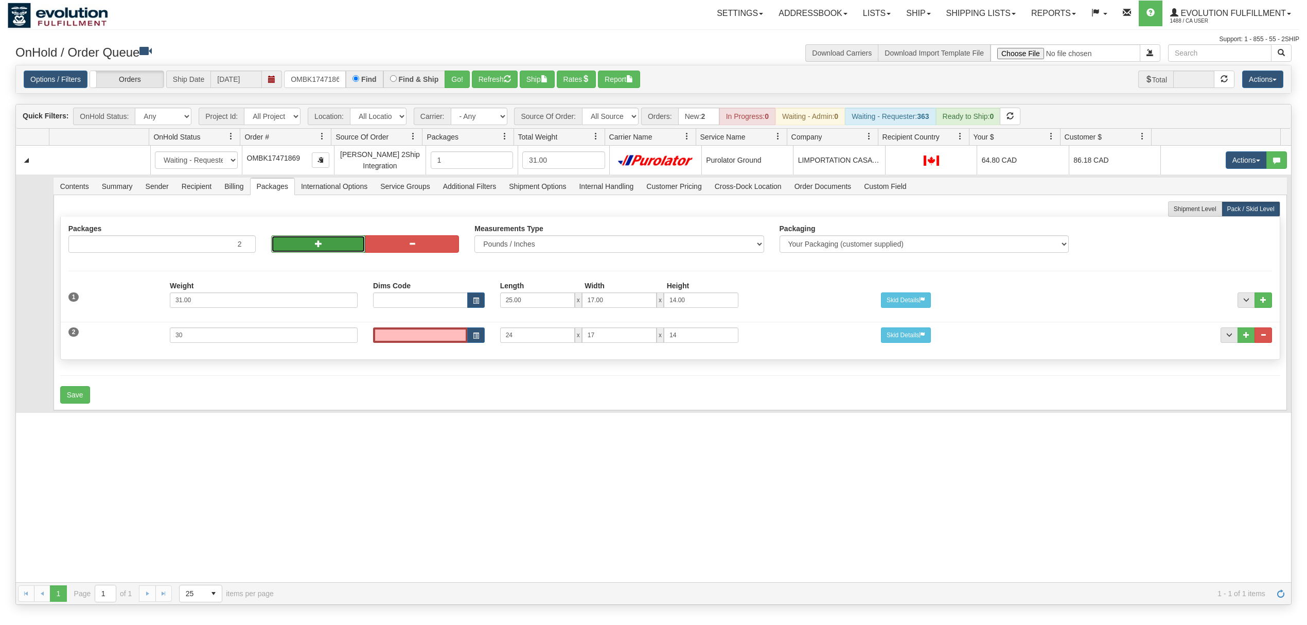
type input "3"
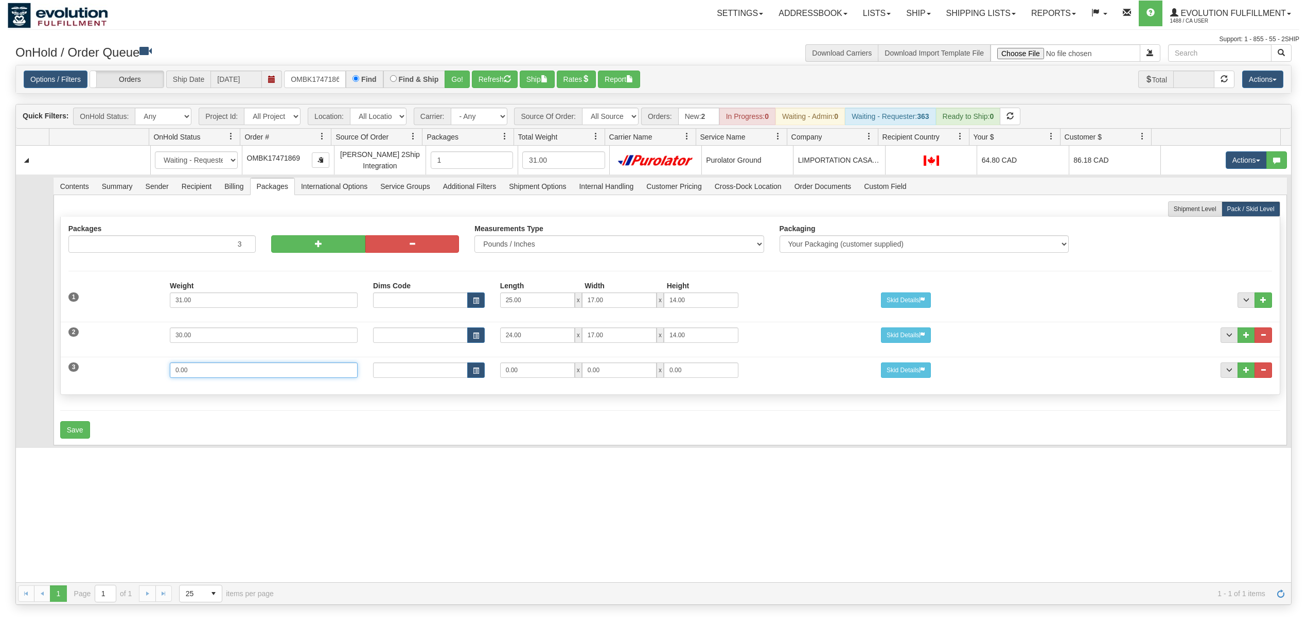
drag, startPoint x: 242, startPoint y: 381, endPoint x: 99, endPoint y: 373, distance: 143.3
click at [99, 373] on div "3 Weight 0.00 Dims Code Length Width Height 0.00 x 0.00 x" at bounding box center [670, 369] width 1219 height 34
type input "4"
type input "14"
type input "11"
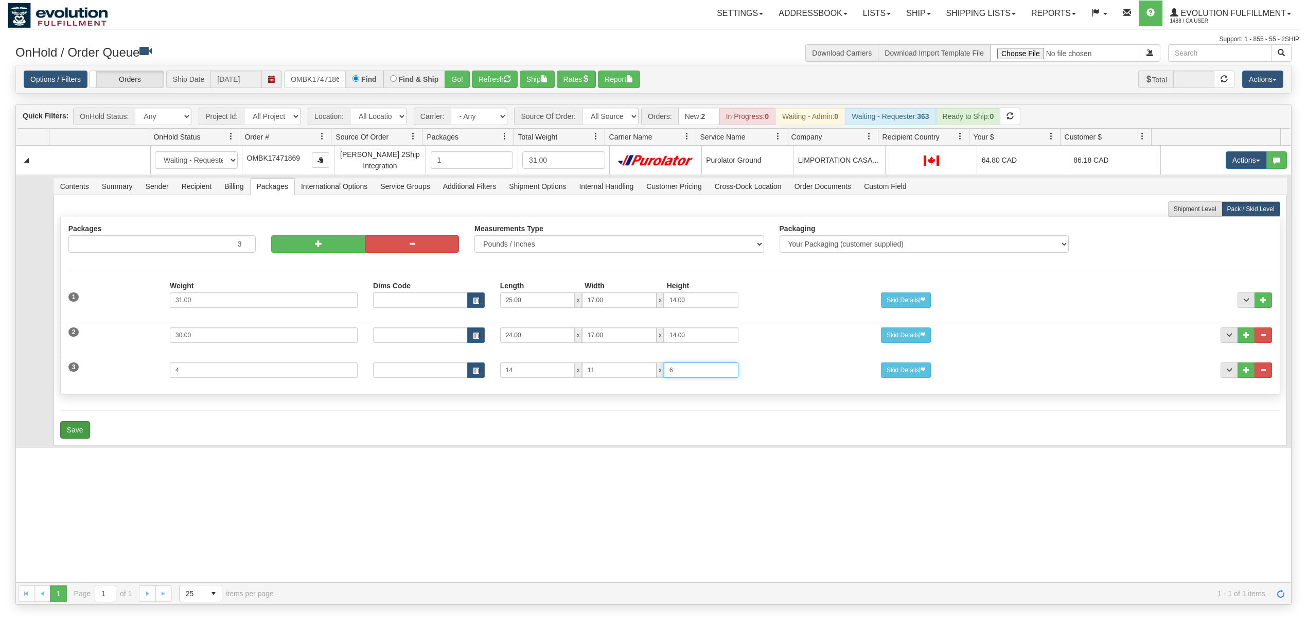
type input "6"
click at [71, 437] on button "Save" at bounding box center [75, 429] width 30 height 17
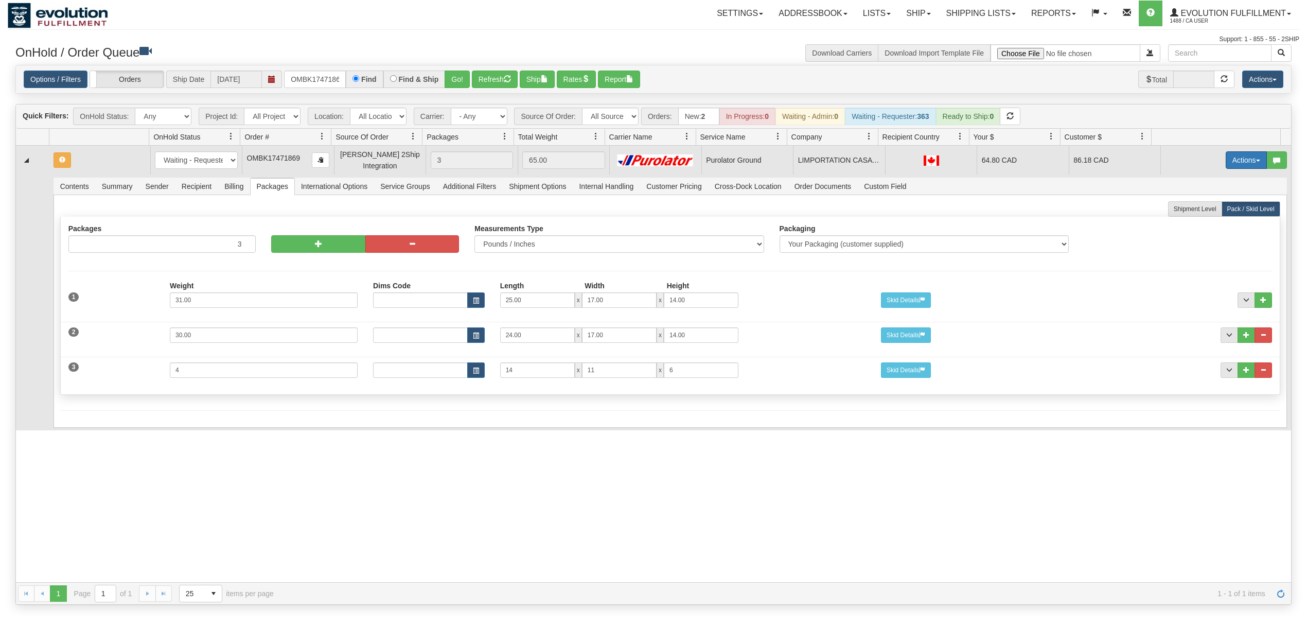
click at [1226, 159] on button "Actions" at bounding box center [1246, 159] width 41 height 17
click at [1195, 206] on span "Rate All Services" at bounding box center [1226, 206] width 62 height 8
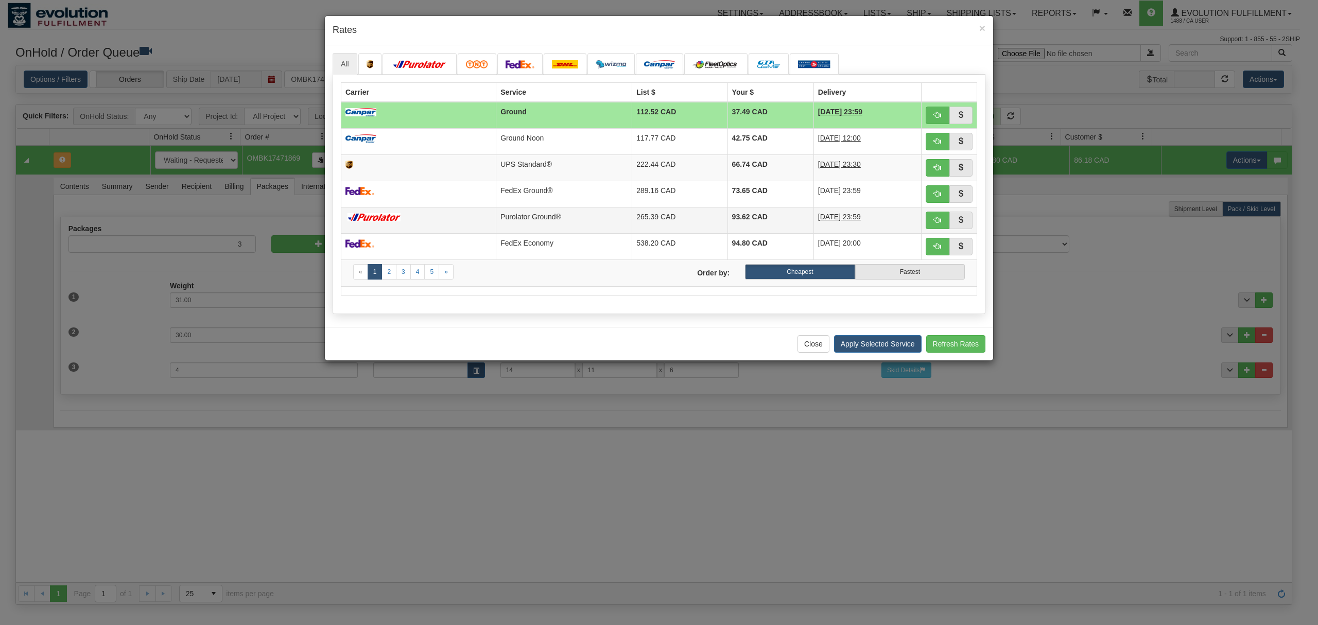
click at [595, 229] on td "Purolator Ground®" at bounding box center [564, 220] width 136 height 26
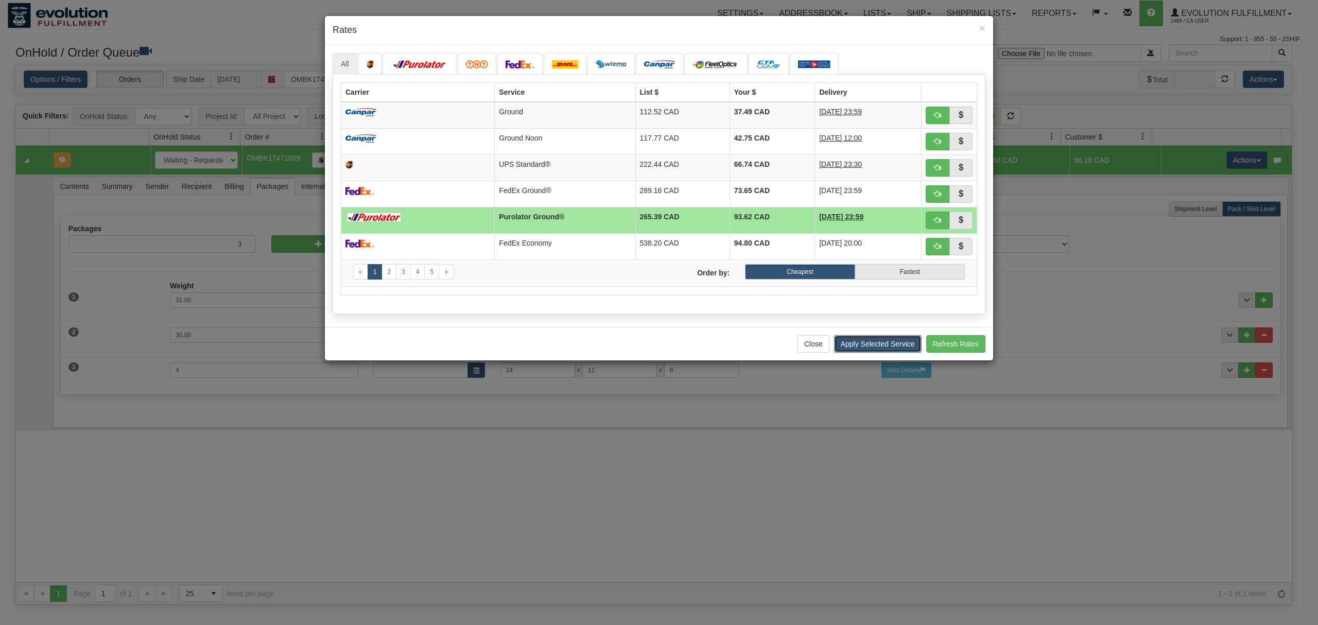
click at [855, 347] on button "Apply Selected Service" at bounding box center [877, 343] width 87 height 17
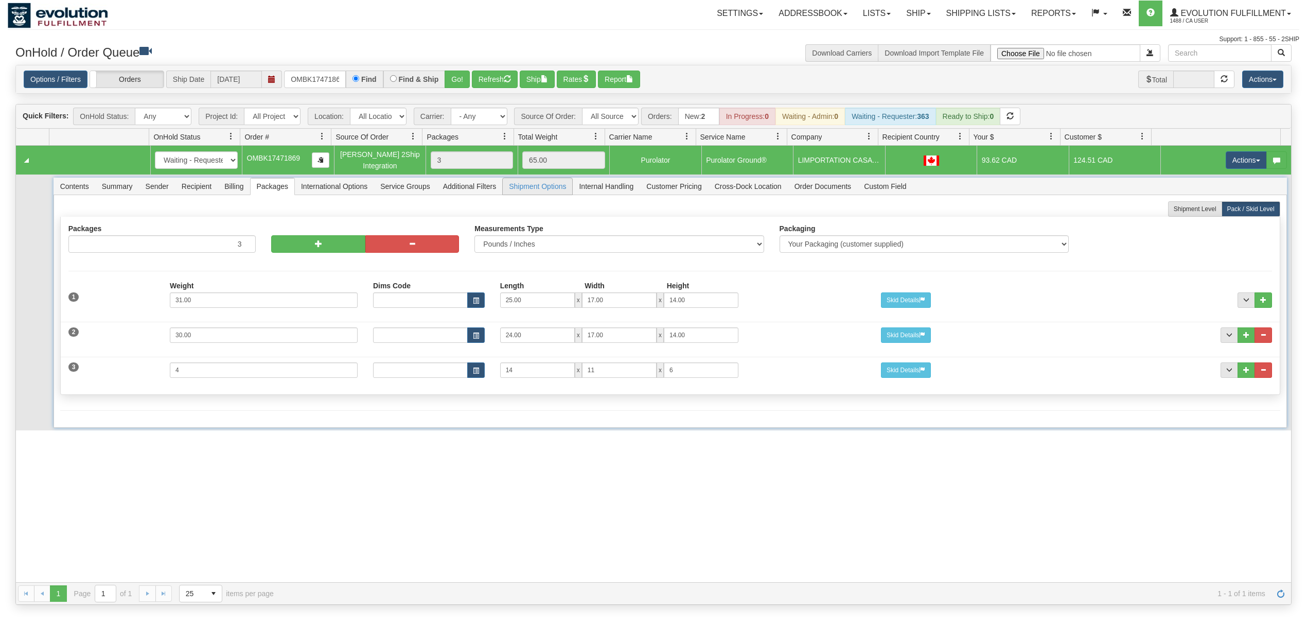
click at [553, 186] on span "Shipment Options" at bounding box center [537, 186] width 69 height 16
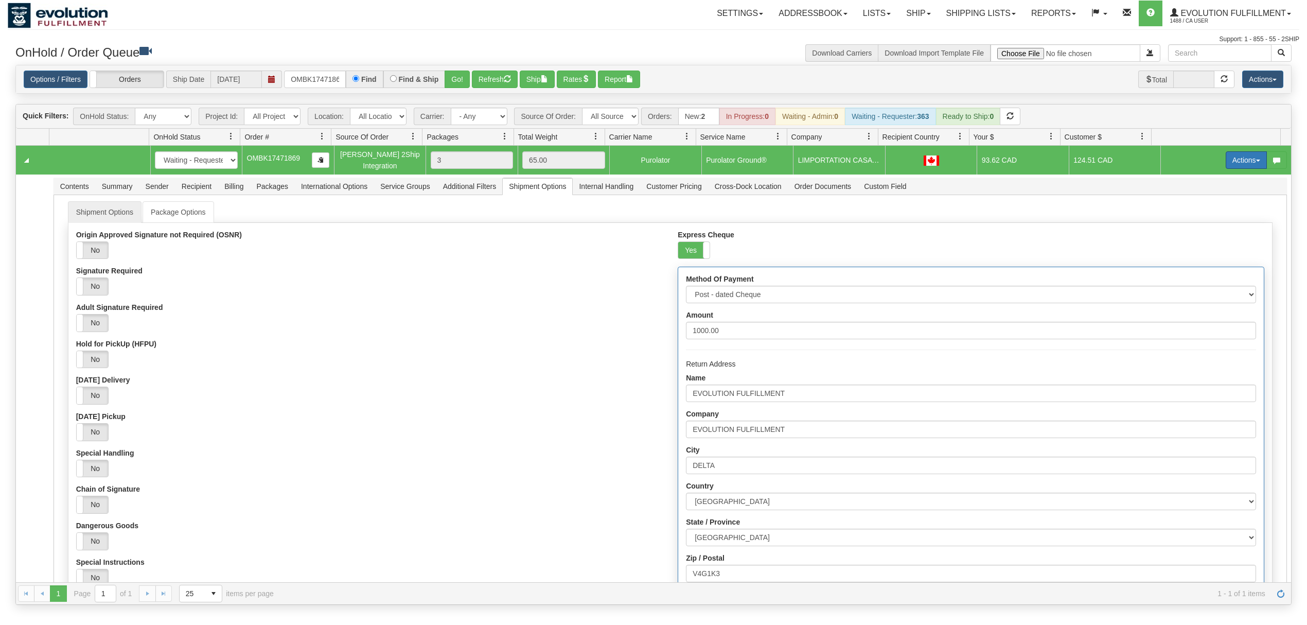
click at [1231, 169] on button "Actions" at bounding box center [1246, 159] width 41 height 17
click at [1195, 196] on span "Refresh Rates" at bounding box center [1221, 193] width 53 height 8
